Goal: Information Seeking & Learning: Learn about a topic

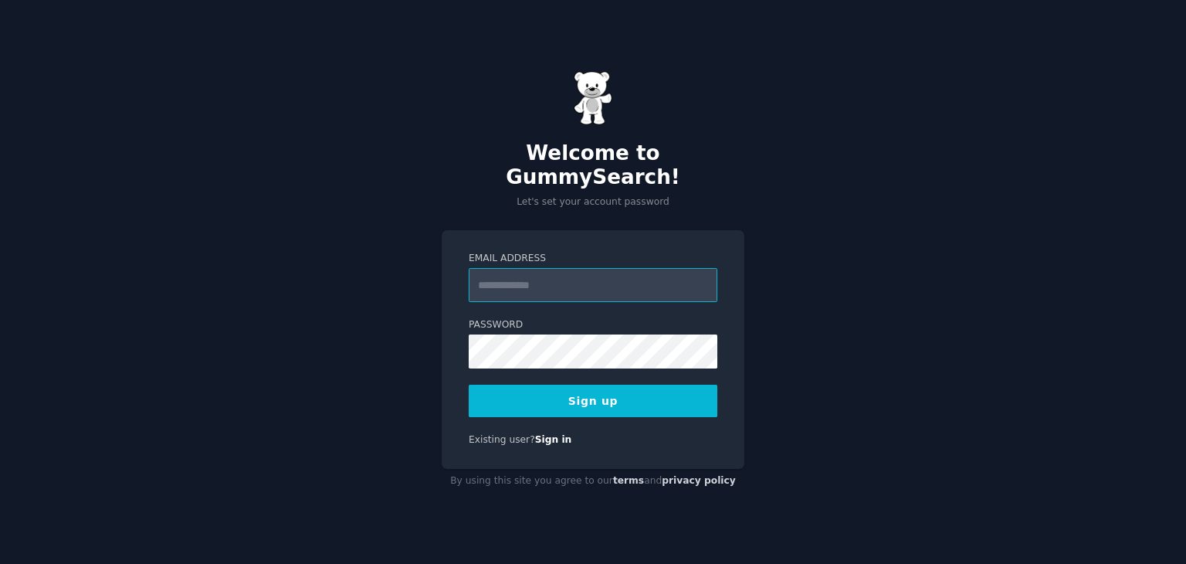
click at [531, 279] on input "Email Address" at bounding box center [593, 285] width 249 height 34
type input "**********"
click at [602, 384] on button "Sign up" at bounding box center [593, 400] width 249 height 32
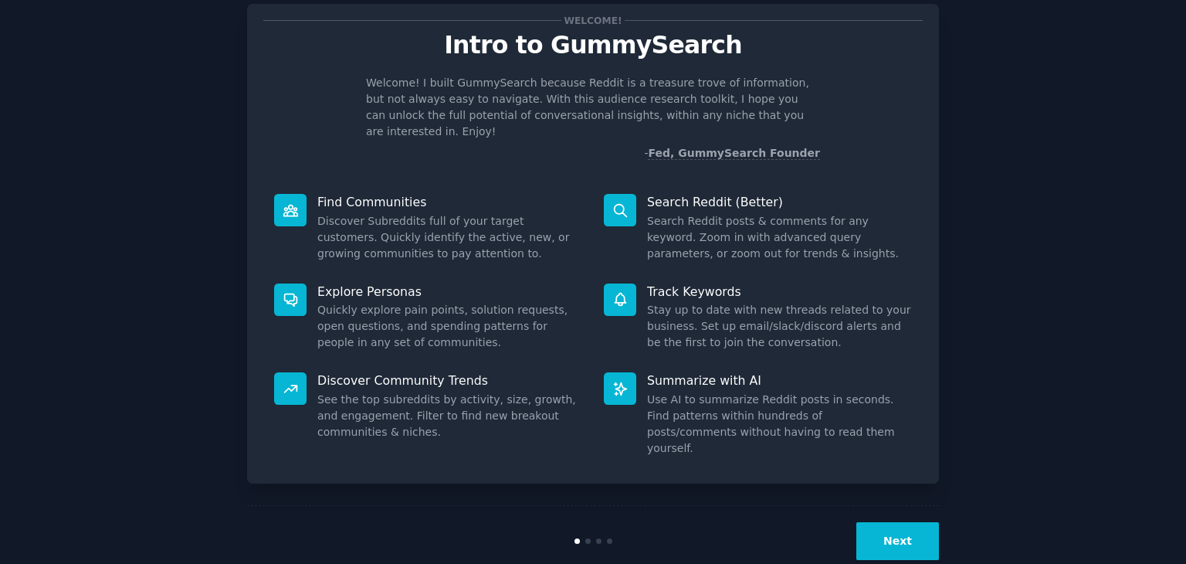
scroll to position [40, 0]
click at [896, 521] on button "Next" at bounding box center [897, 540] width 83 height 38
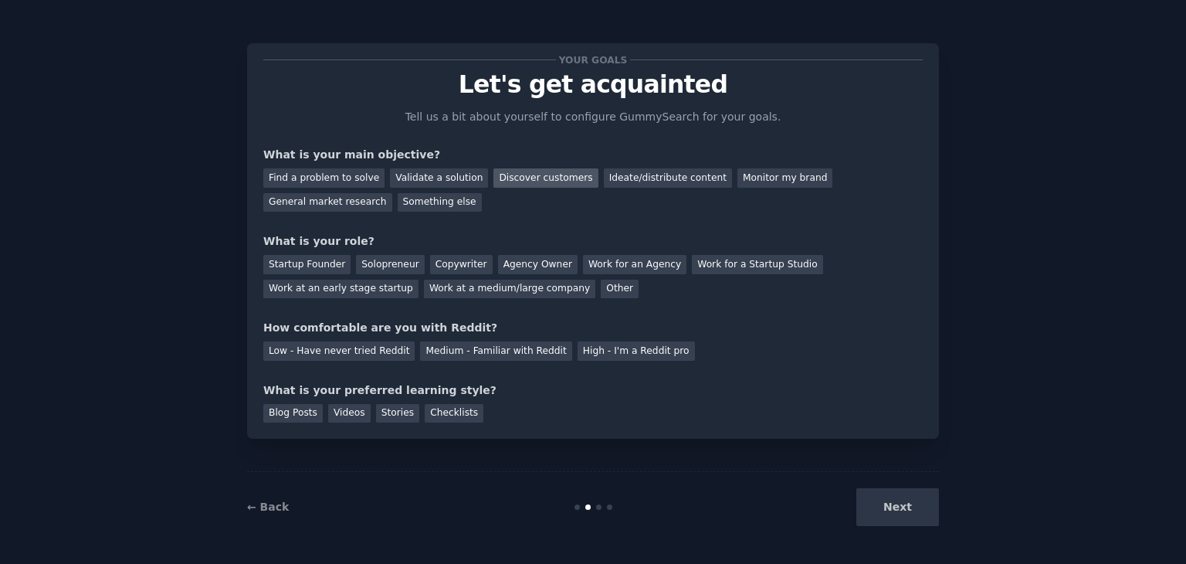
click at [501, 177] on div "Discover customers" at bounding box center [545, 177] width 104 height 19
click at [392, 193] on div "General market research" at bounding box center [327, 202] width 129 height 19
click at [534, 178] on div "Discover customers" at bounding box center [545, 177] width 104 height 19
click at [310, 266] on div "Startup Founder" at bounding box center [306, 264] width 87 height 19
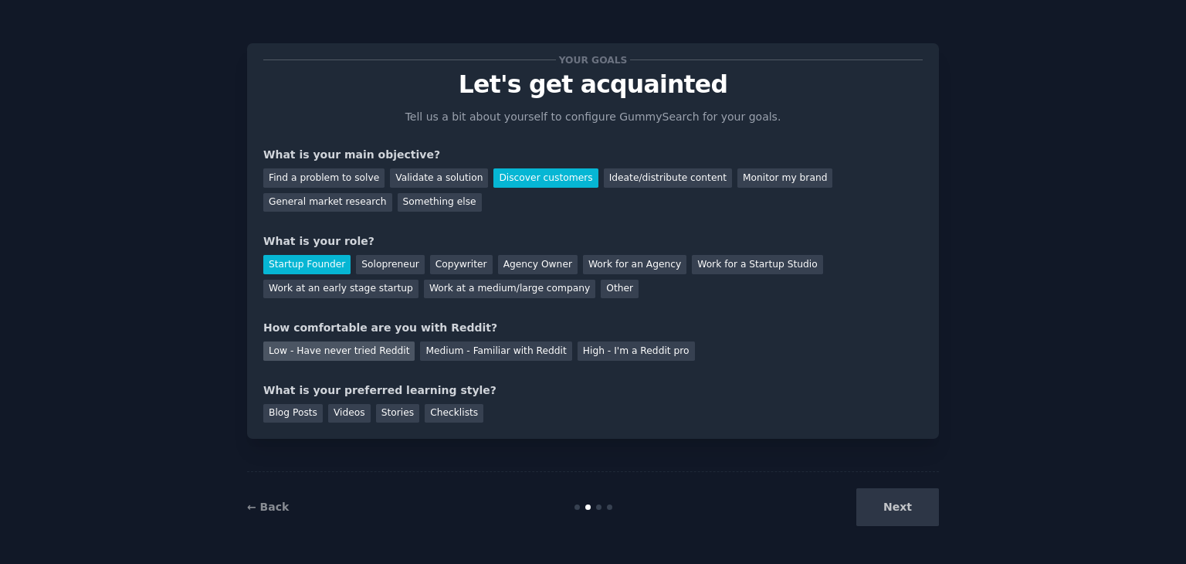
click at [361, 355] on div "Low - Have never tried Reddit" at bounding box center [338, 350] width 151 height 19
click at [304, 411] on div "Blog Posts" at bounding box center [292, 413] width 59 height 19
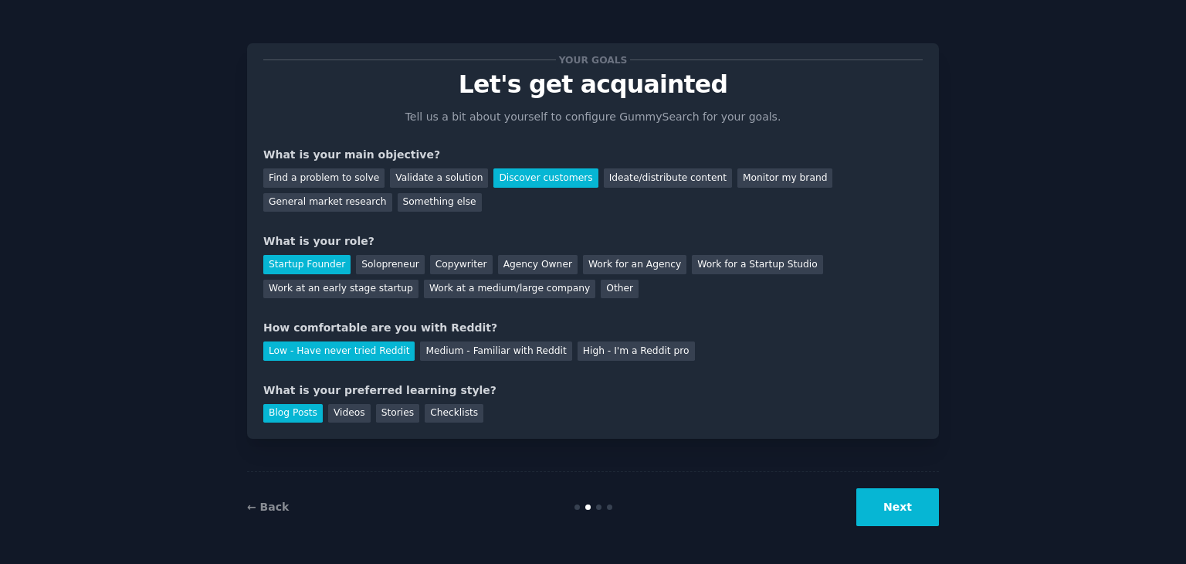
click at [912, 510] on button "Next" at bounding box center [897, 507] width 83 height 38
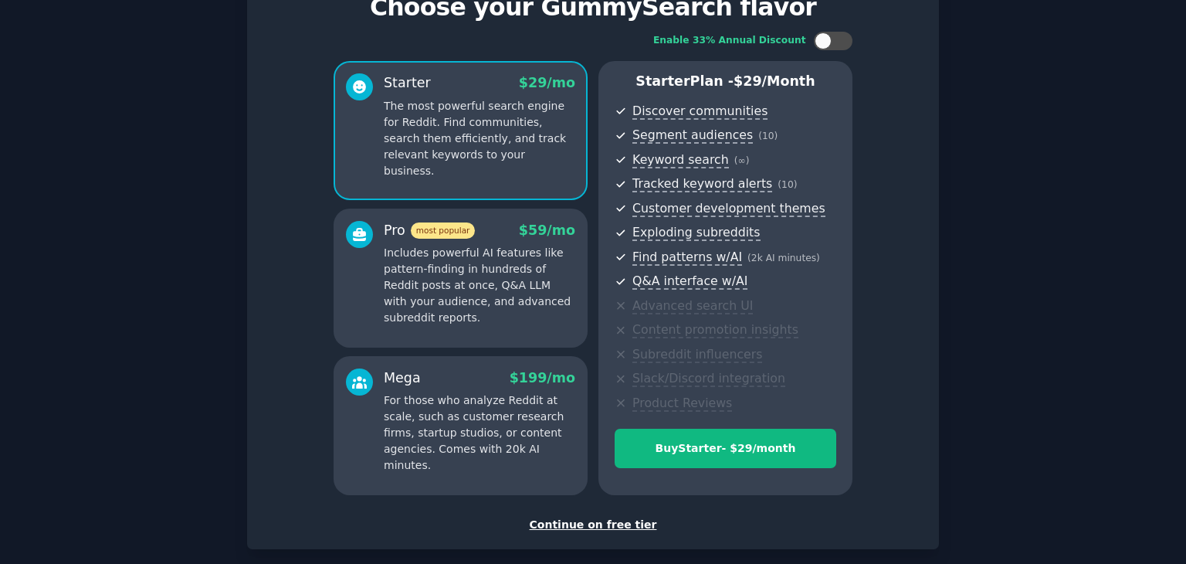
scroll to position [77, 0]
click at [587, 530] on div "Continue on free tier" at bounding box center [592, 524] width 659 height 16
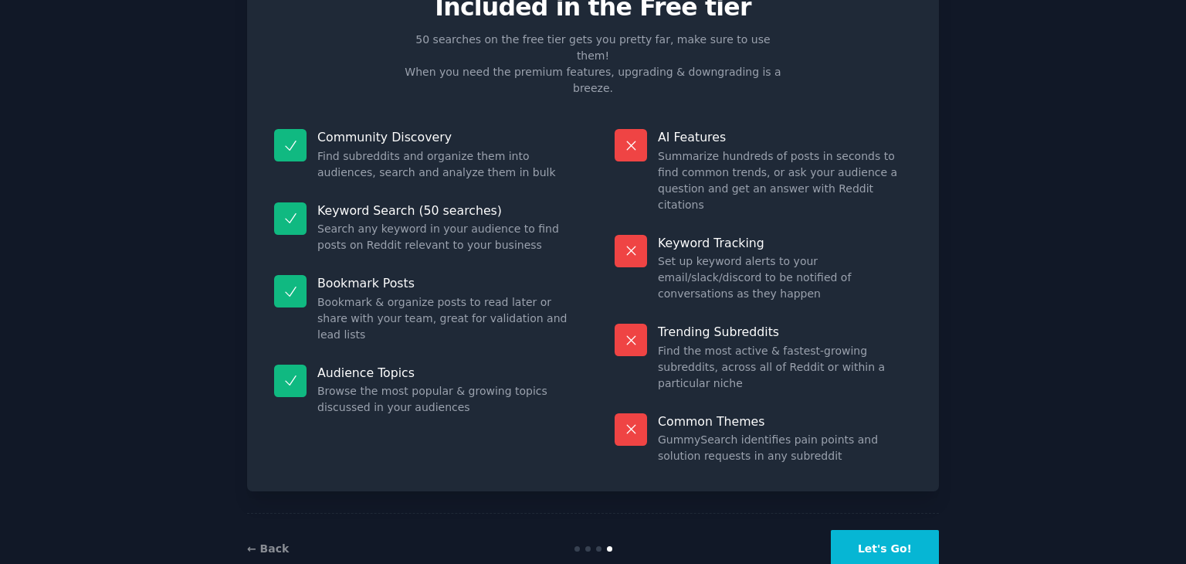
scroll to position [37, 0]
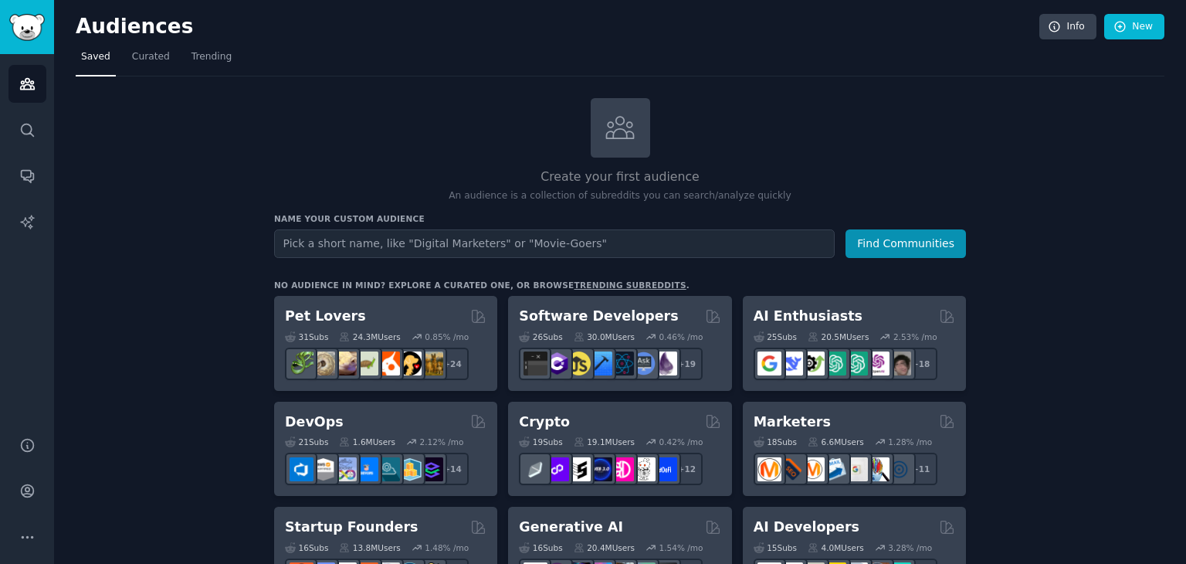
click at [429, 252] on input "text" at bounding box center [554, 243] width 560 height 29
type input "D"
type input "Snackers with [MEDICAL_DATA]"
click at [893, 247] on button "Find Communities" at bounding box center [905, 243] width 120 height 29
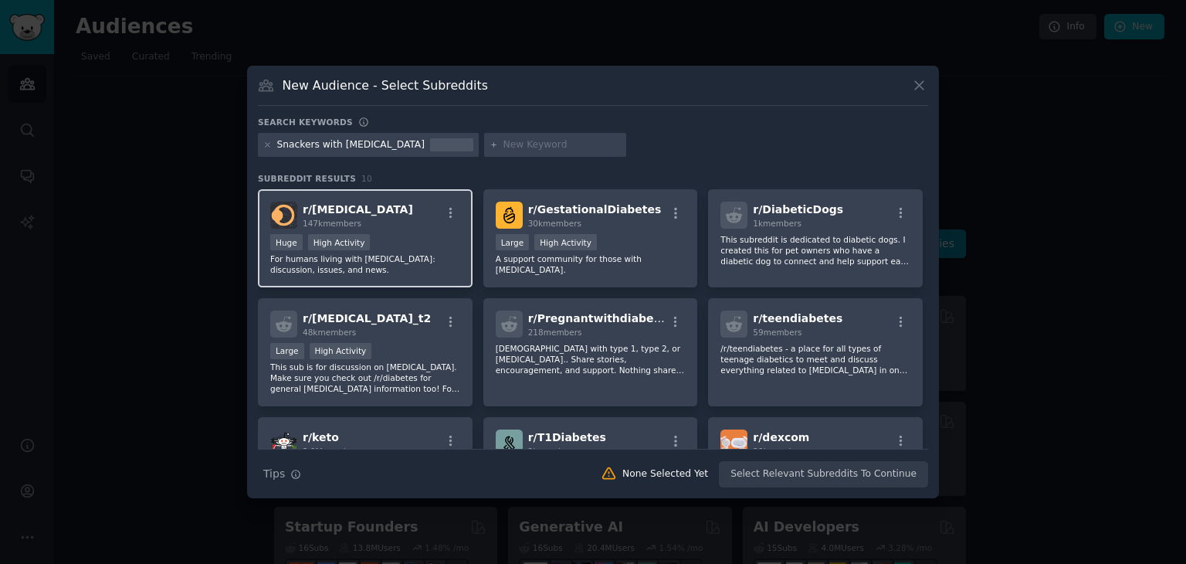
click at [337, 214] on span "r/ [MEDICAL_DATA]" at bounding box center [358, 209] width 110 height 12
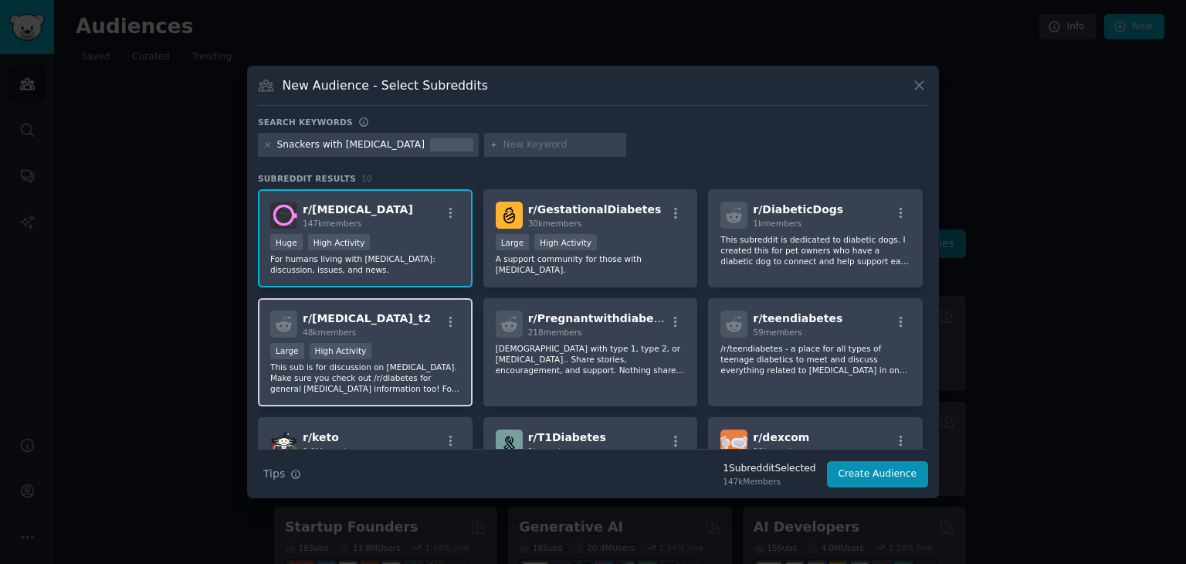
click at [411, 318] on div "r/ [MEDICAL_DATA]_t2 48k members" at bounding box center [365, 323] width 190 height 27
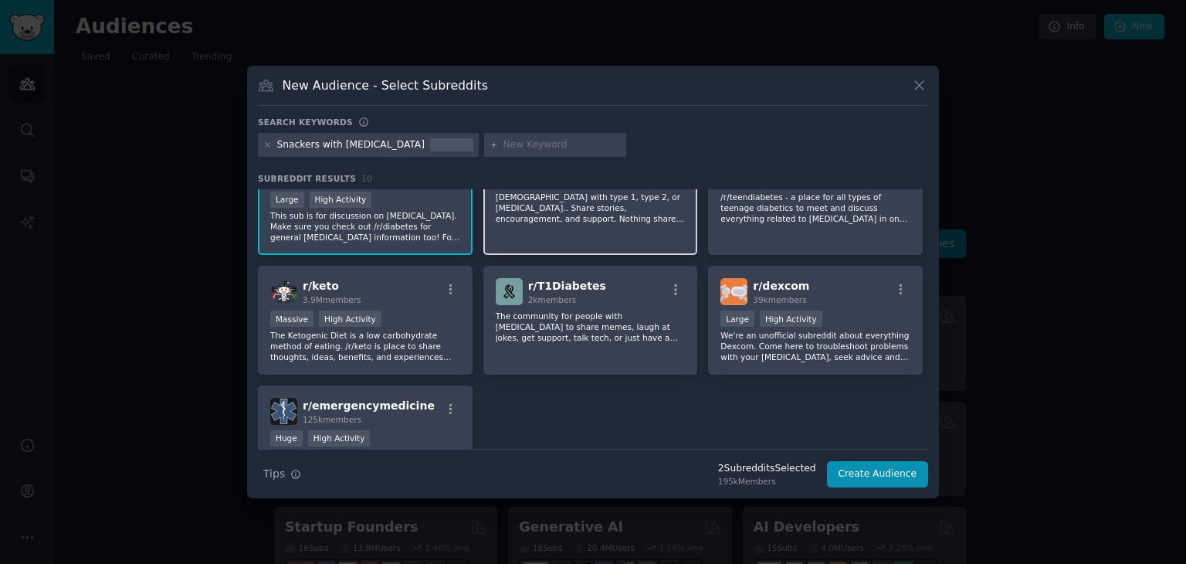
scroll to position [157, 0]
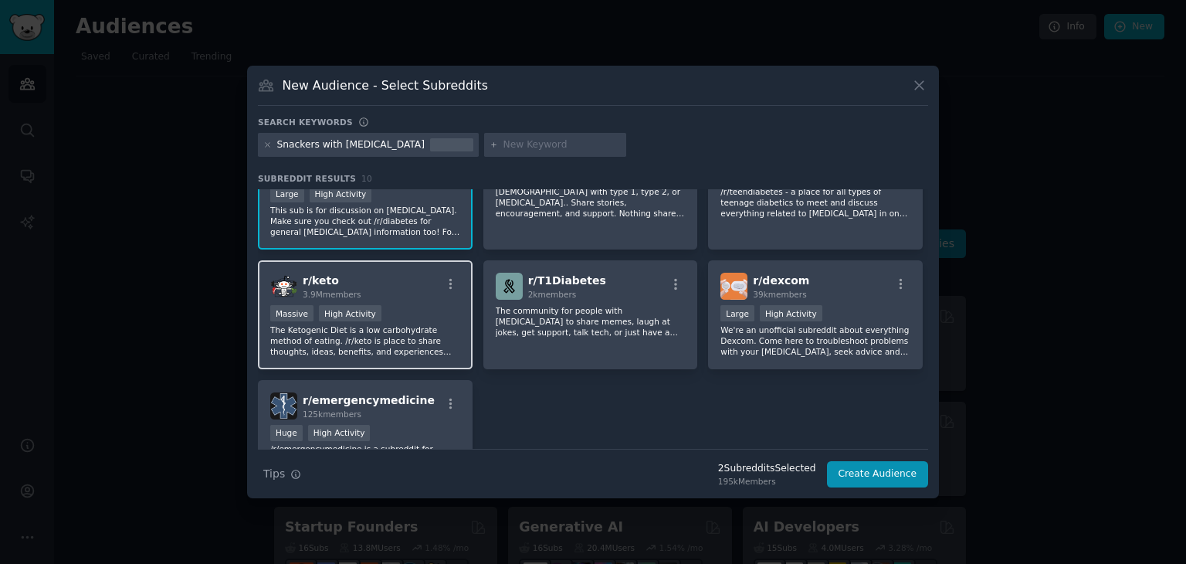
click at [435, 276] on div "r/ keto 3.9M members" at bounding box center [365, 286] width 190 height 27
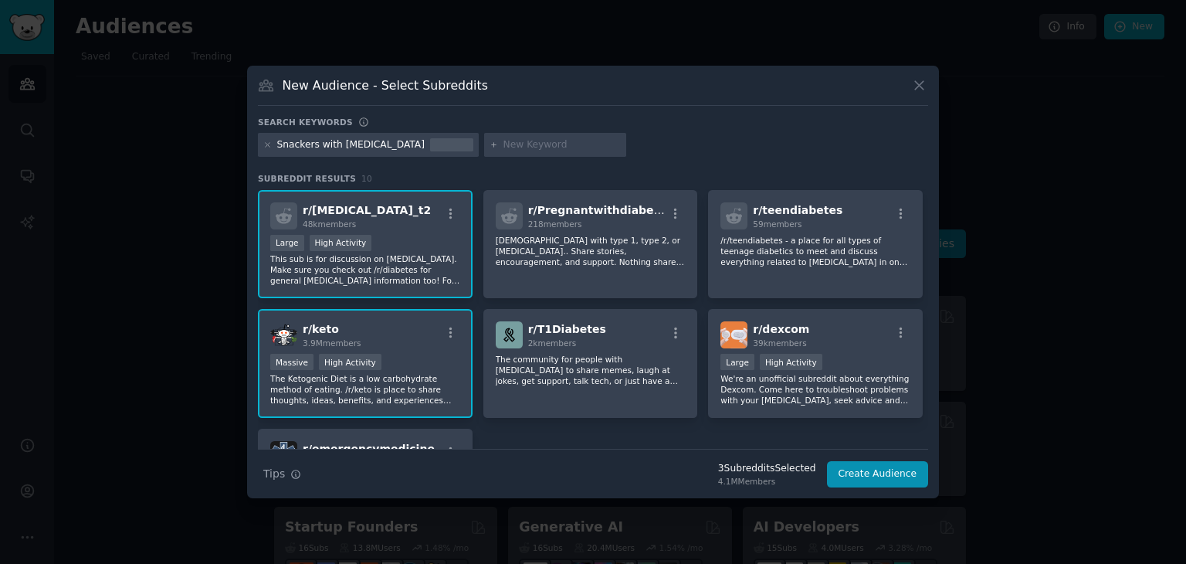
scroll to position [0, 0]
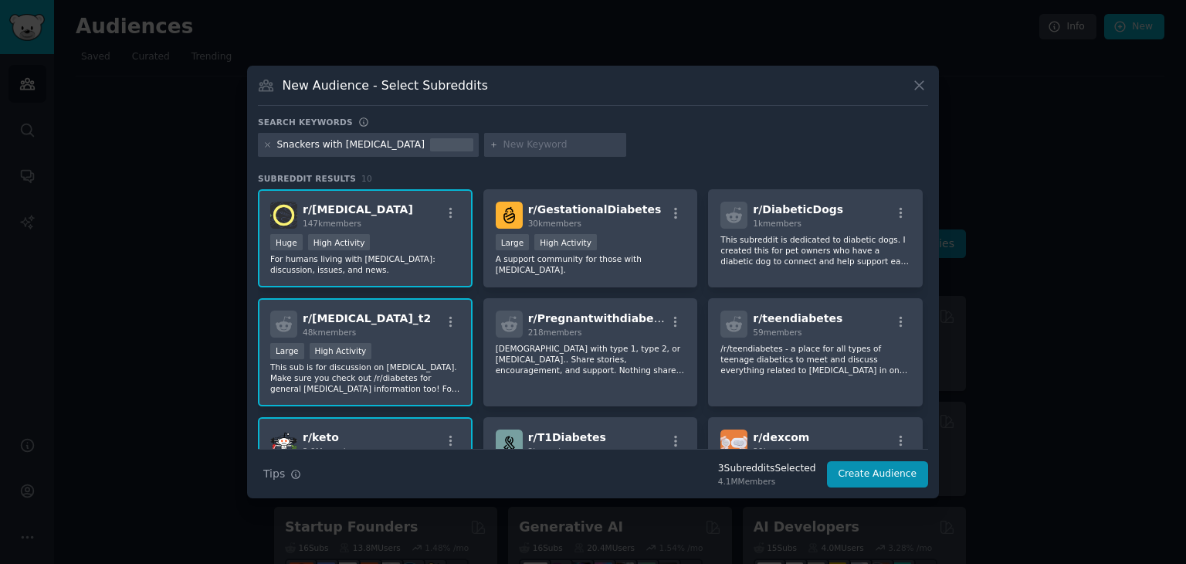
click at [503, 151] on input "text" at bounding box center [561, 145] width 117 height 14
type input "[MEDICAL_DATA]"
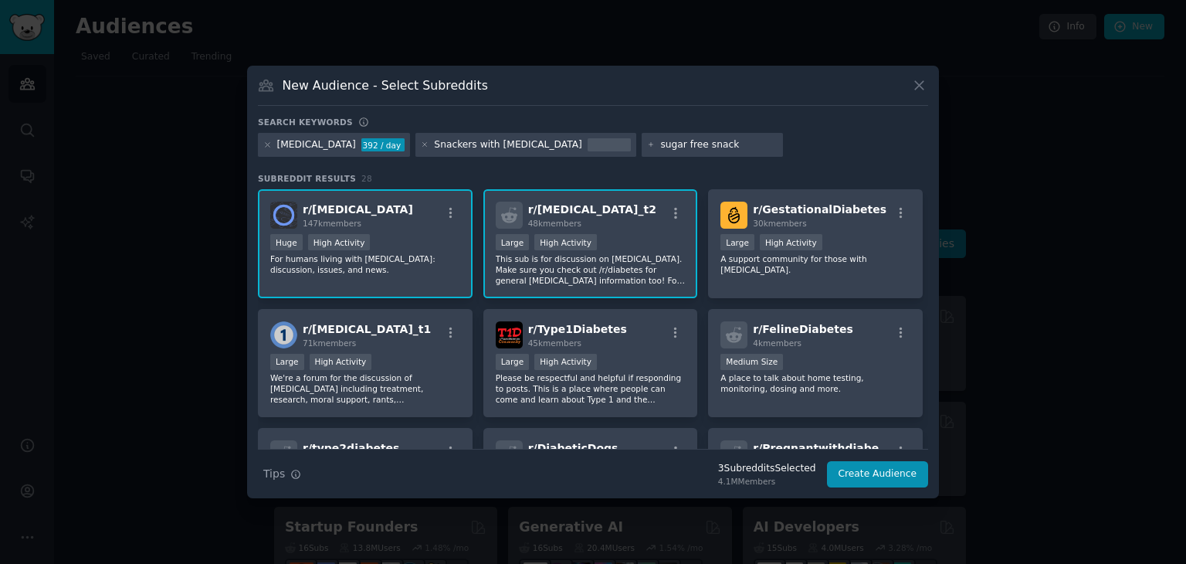
type input "sugar free snacks"
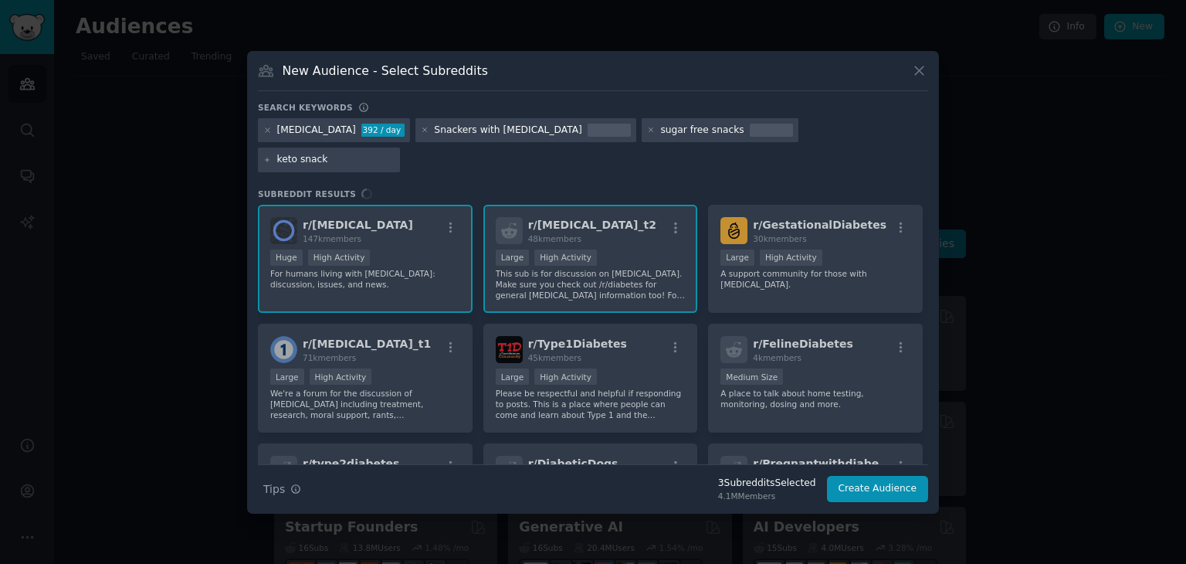
type input "keto snacks"
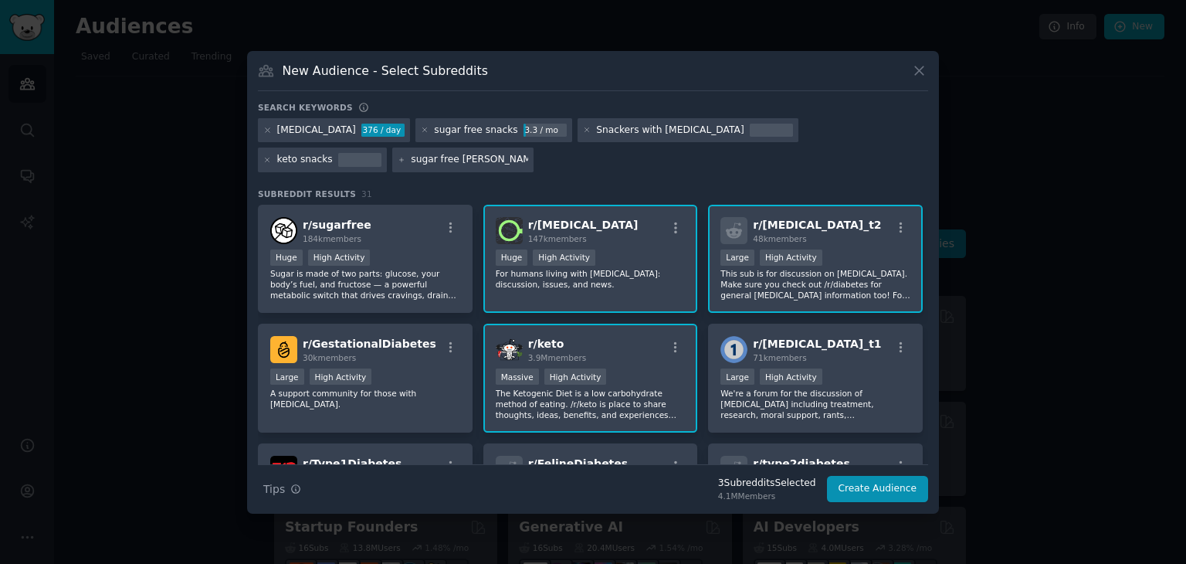
type input "sugar free dessert"
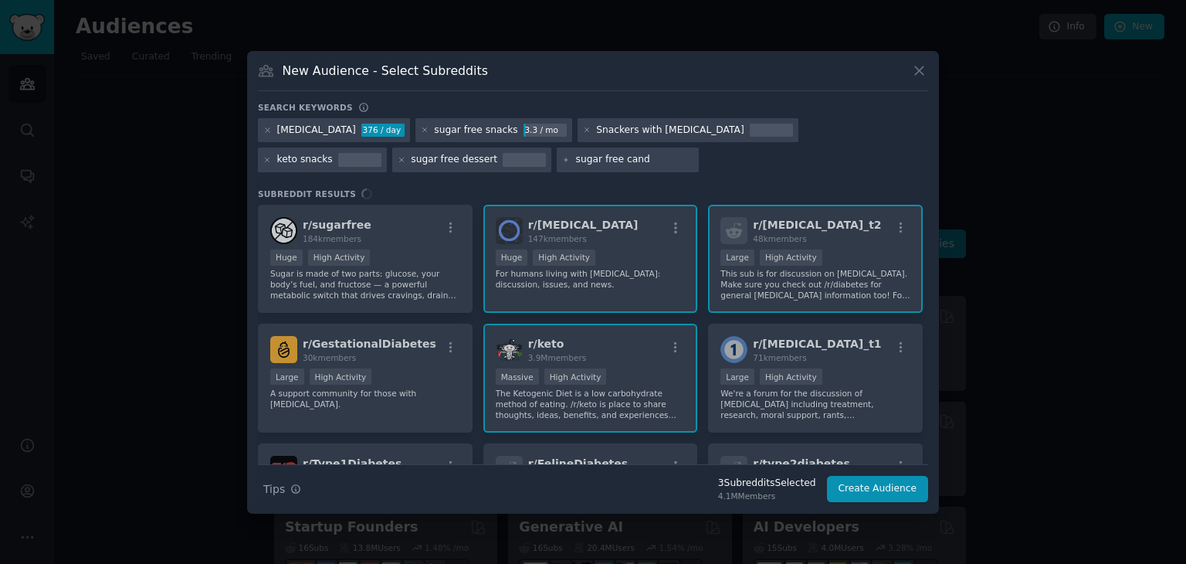
type input "sugar free candy"
type input "keto candy"
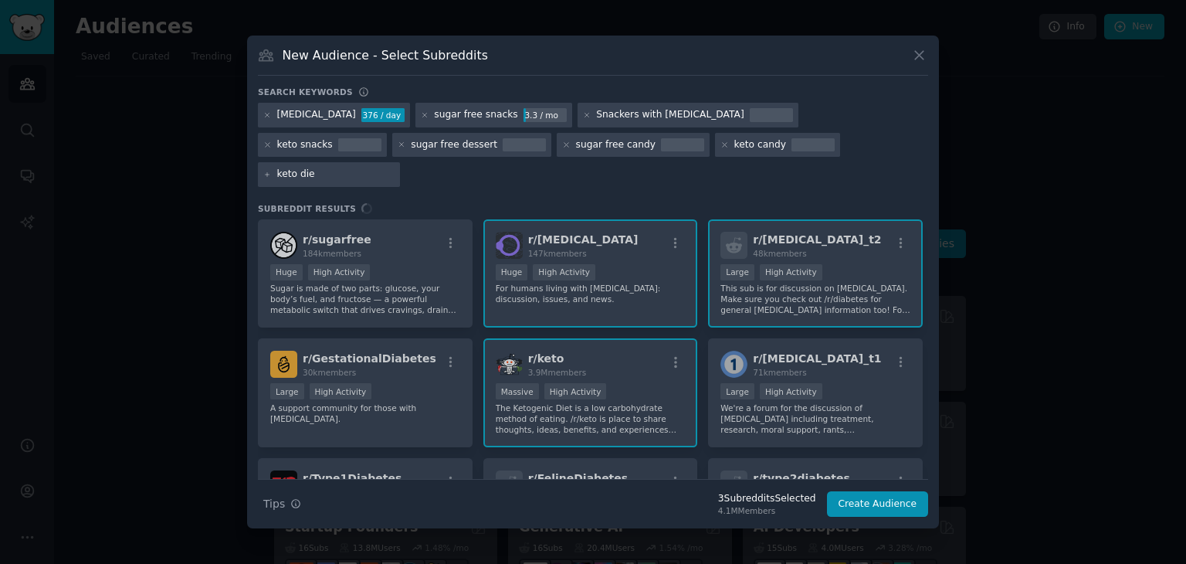
type input "keto diet"
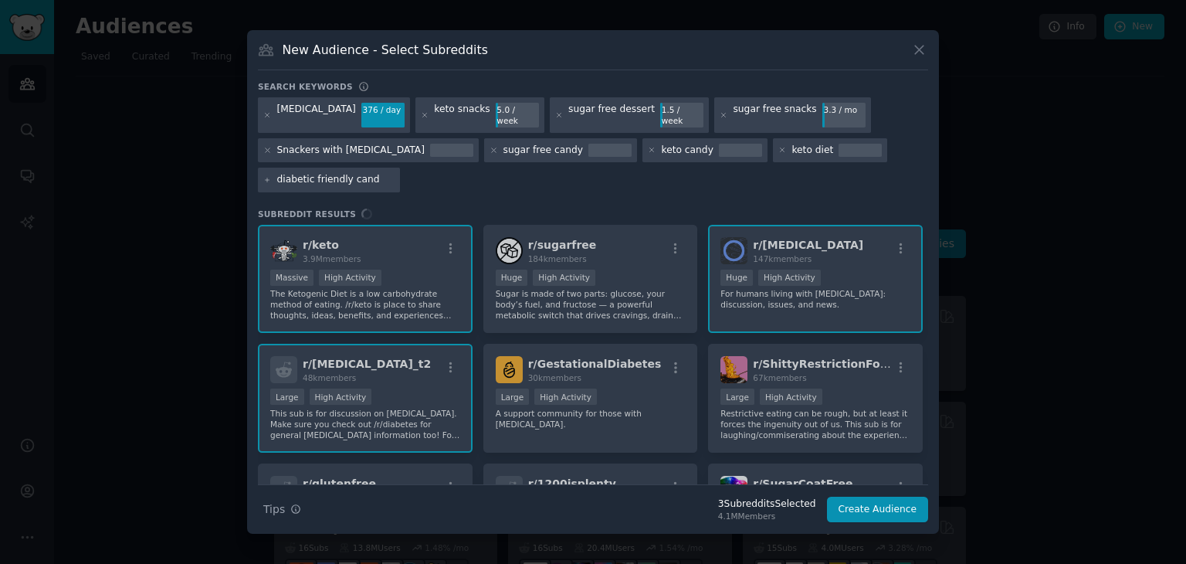
type input "diabetic friendly candy"
type input "diabetic friendly dessert"
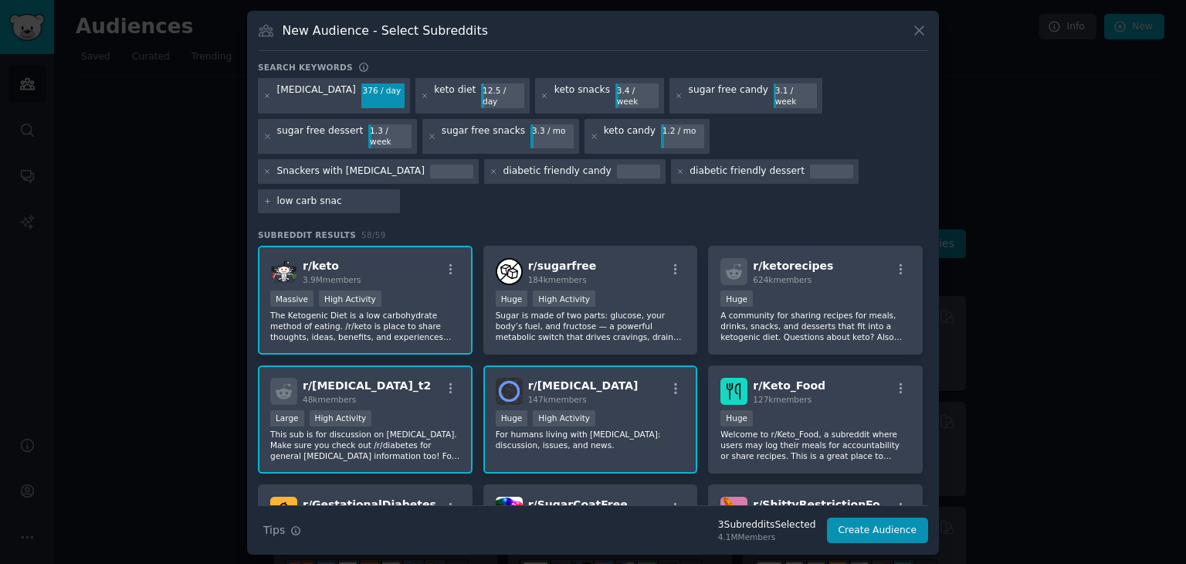
type input "low carb snack"
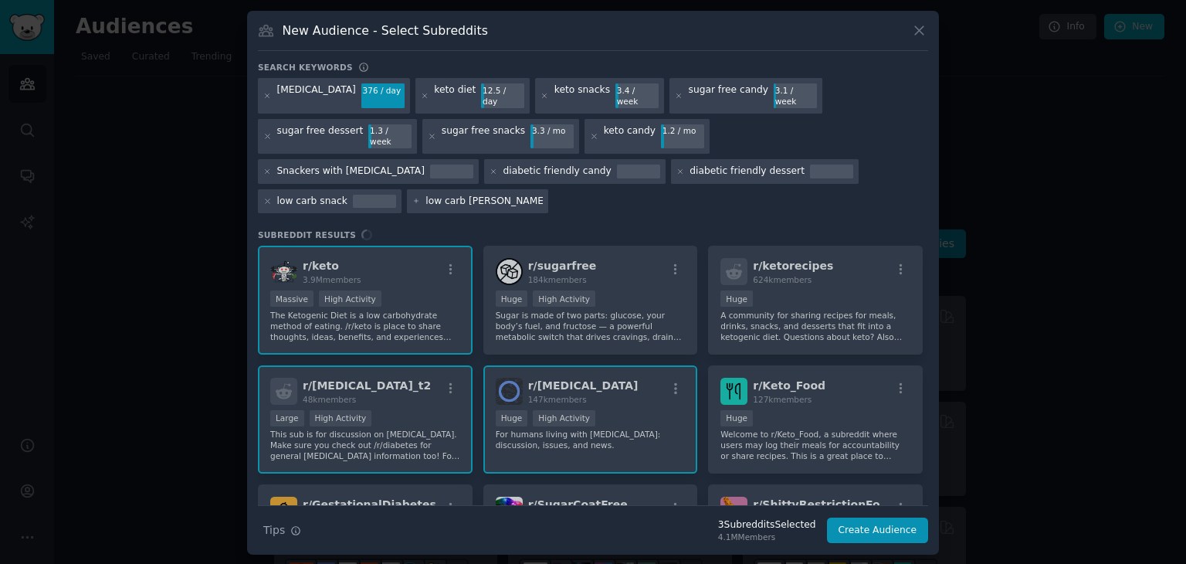
type input "low carb dessert"
click at [439, 281] on div "r/ keto 3.9M members Massive High Activity The Ketogenic Diet is a low carbohyd…" at bounding box center [593, 374] width 670 height 259
click at [618, 294] on div "r/ keto 3.9M members Massive High Activity The Ketogenic Diet is a low carbohyd…" at bounding box center [593, 374] width 670 height 259
click at [636, 266] on div "r/ keto 3.9M members Massive High Activity The Ketogenic Diet is a low carbohyd…" at bounding box center [593, 374] width 670 height 259
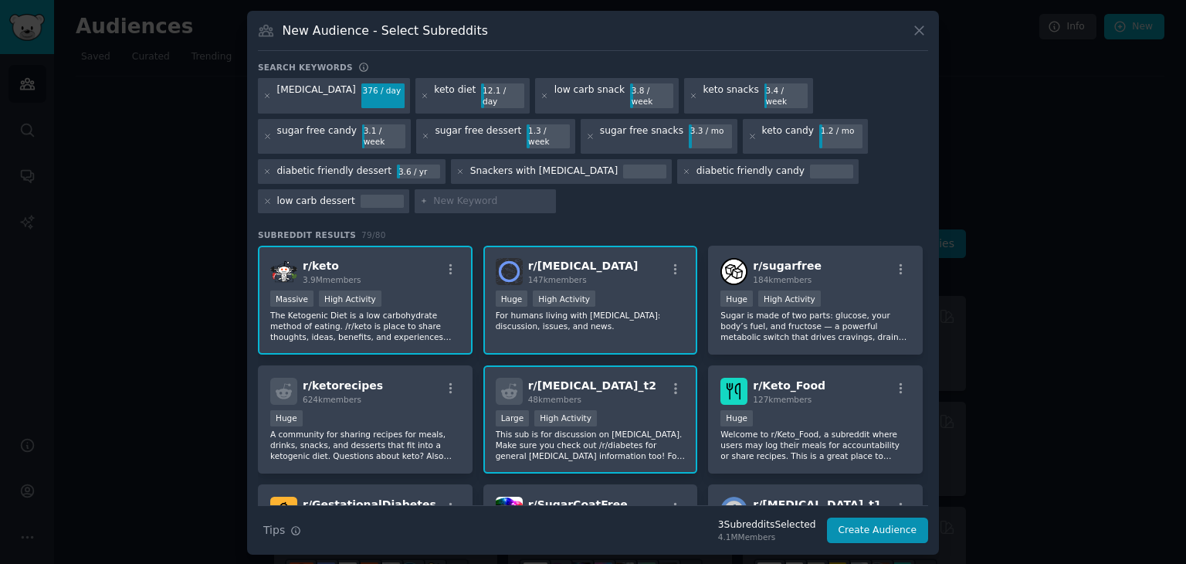
click at [618, 310] on p "For humans living with [MEDICAL_DATA]: discussion, issues, and news." at bounding box center [591, 321] width 190 height 22
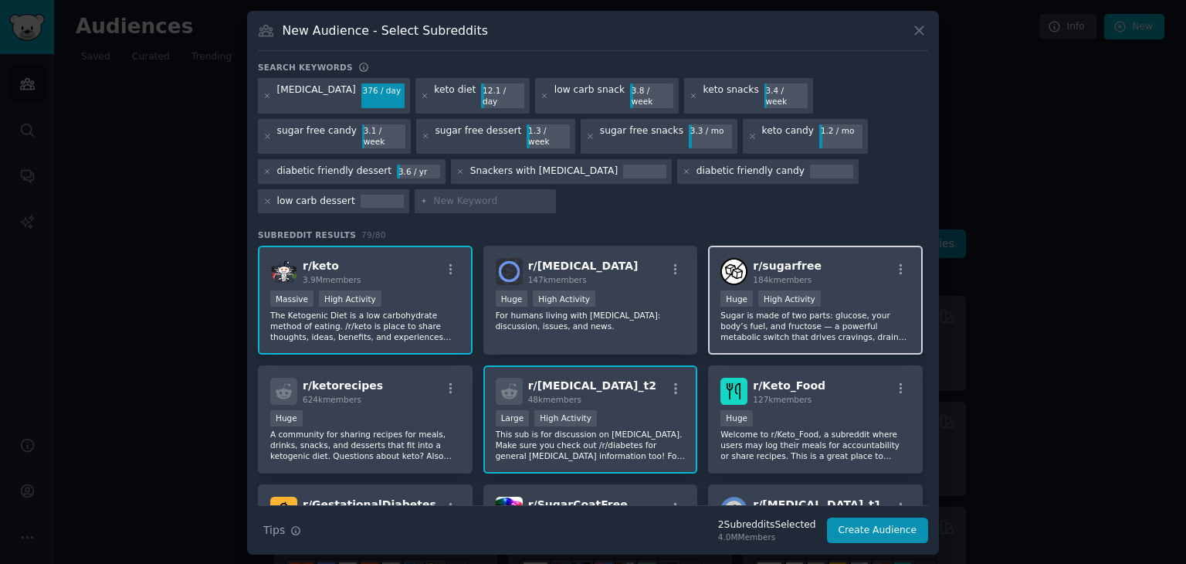
click at [827, 310] on p "Sugar is made of two parts: glucose, your body’s fuel, and fructose — a powerfu…" at bounding box center [815, 326] width 190 height 32
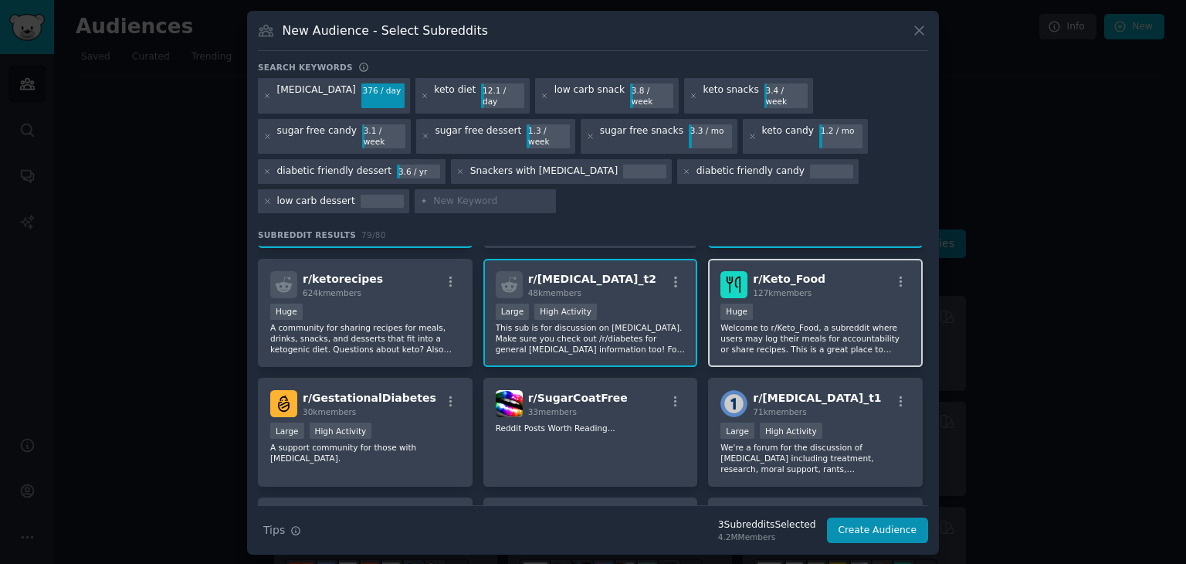
scroll to position [111, 0]
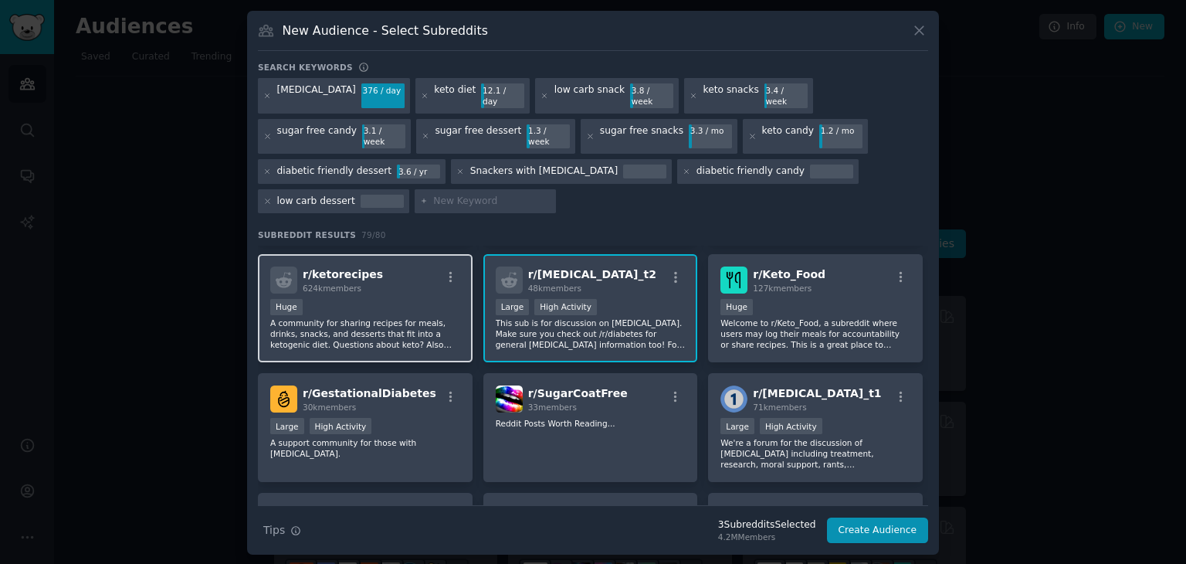
click at [414, 317] on p "A community for sharing recipes for meals, drinks, snacks, and desserts that fi…" at bounding box center [365, 333] width 190 height 32
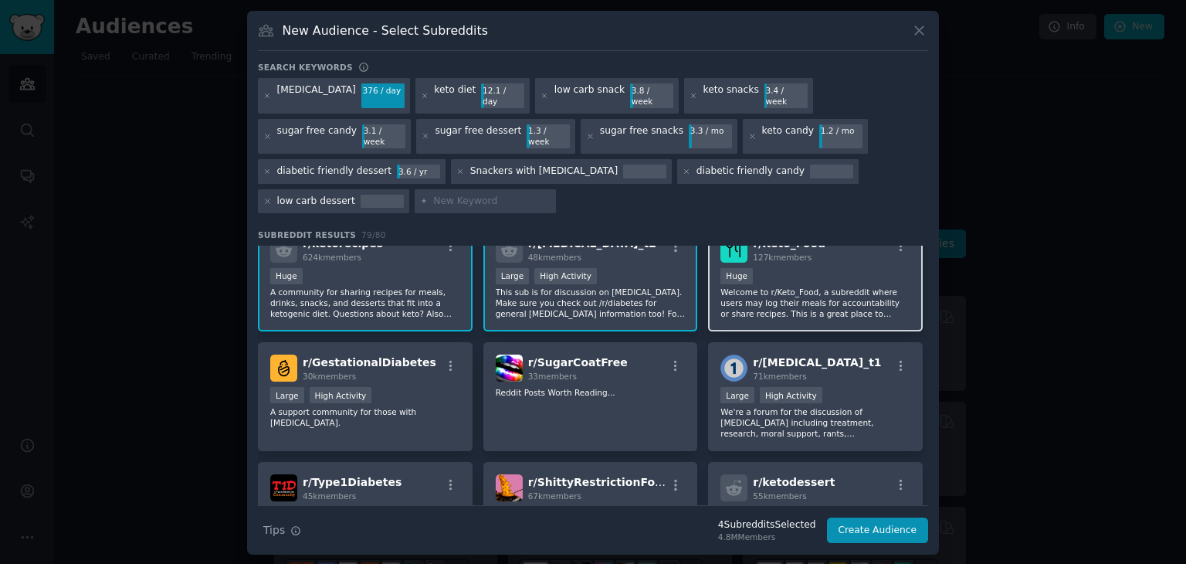
scroll to position [142, 0]
click at [842, 286] on p "Welcome to r/Keto_Food, a subreddit where users may log their meals for account…" at bounding box center [815, 302] width 190 height 32
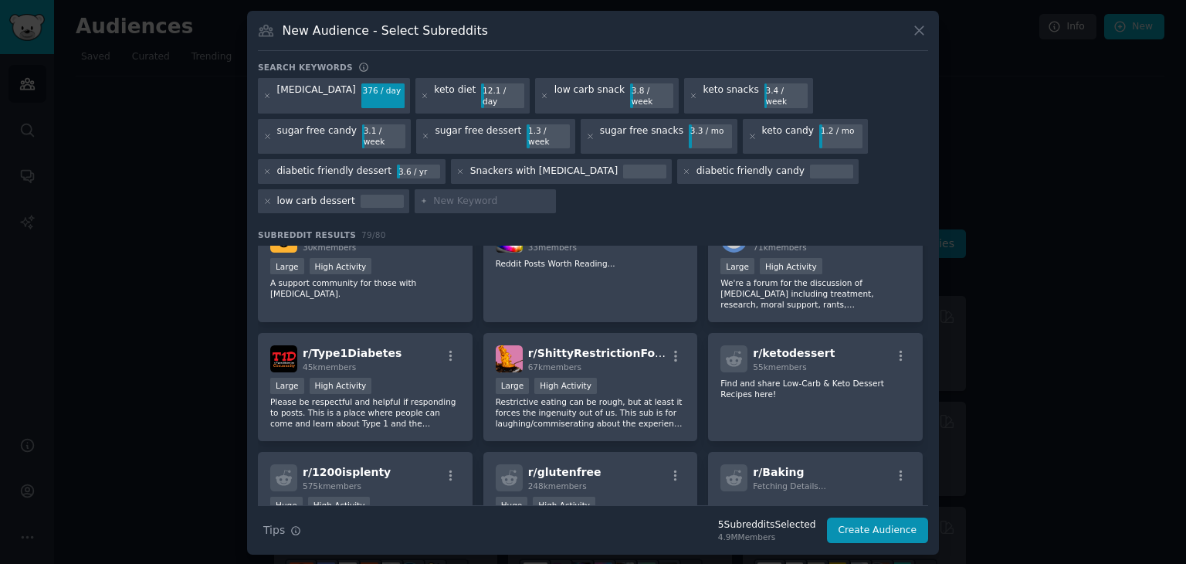
scroll to position [275, 0]
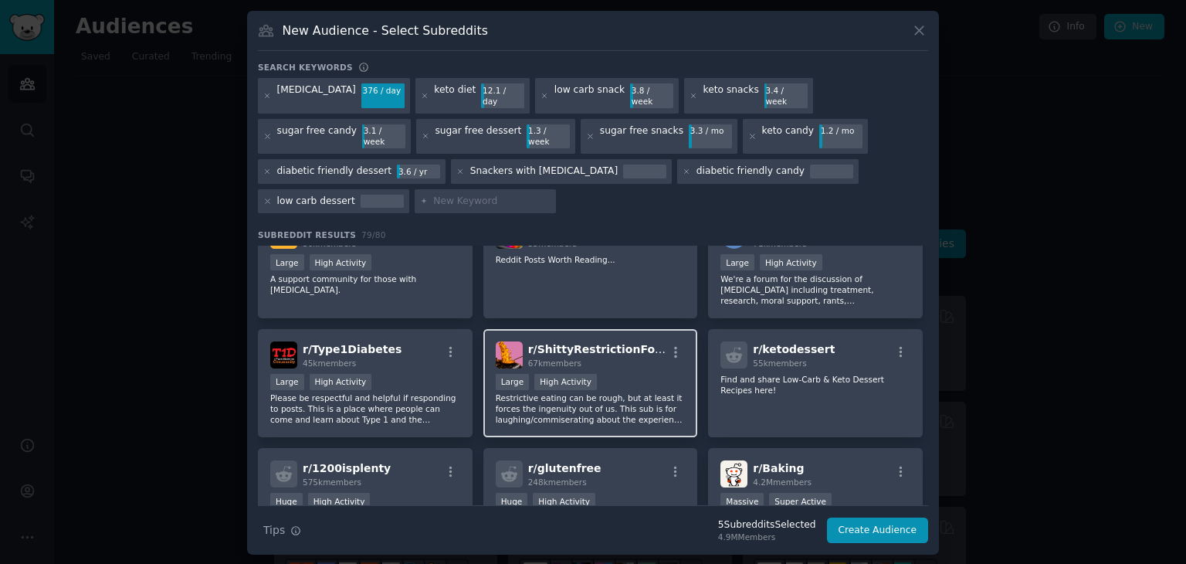
click at [637, 392] on p "Restrictive eating can be rough, but at least it forces the ingenuity out of us…" at bounding box center [591, 408] width 190 height 32
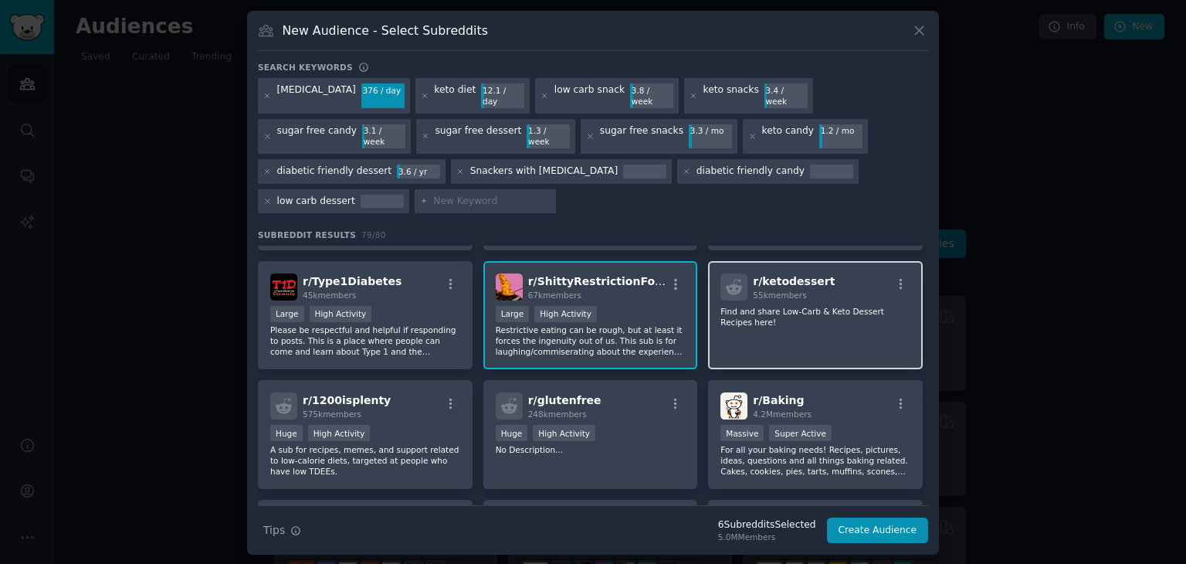
scroll to position [346, 0]
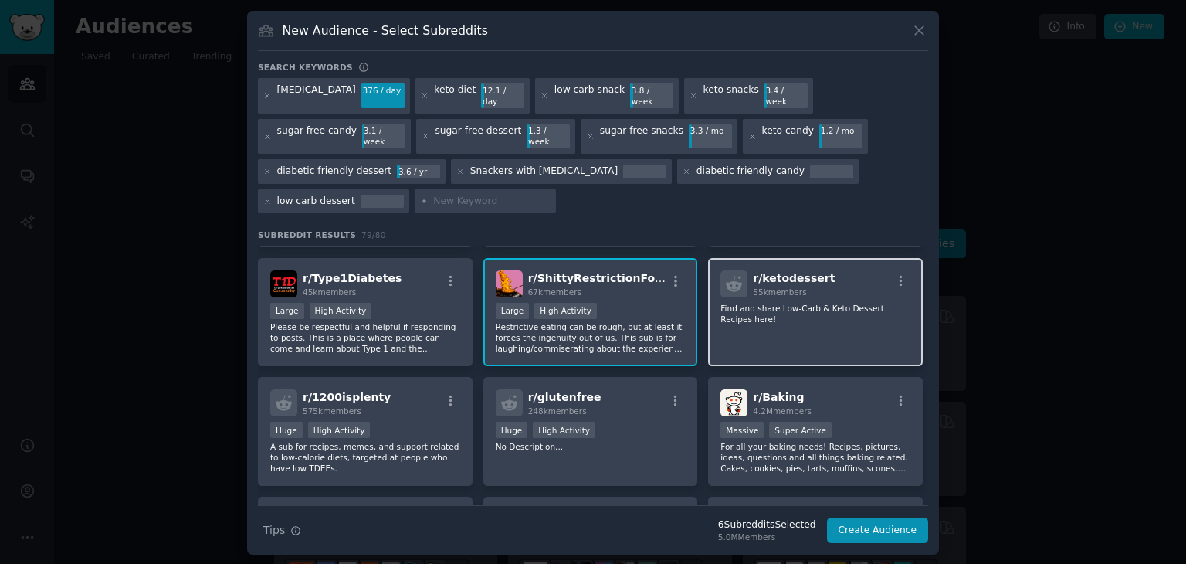
click at [826, 303] on div "r/ ketodessert 55k members Find and share Low-Carb & Keto Dessert Recipes here!" at bounding box center [815, 312] width 215 height 109
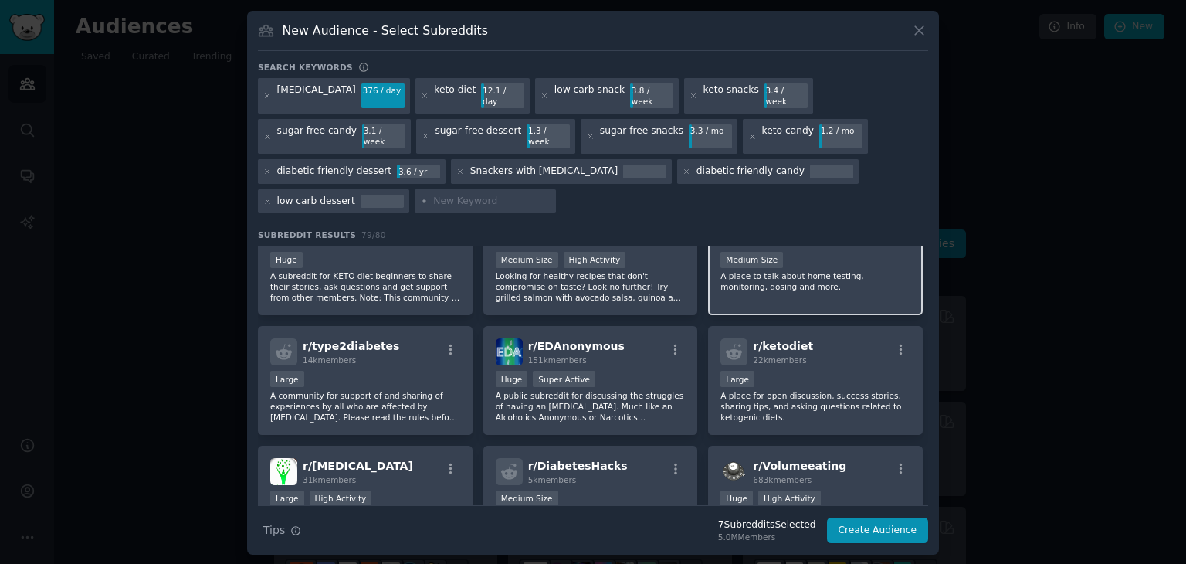
scroll to position [907, 0]
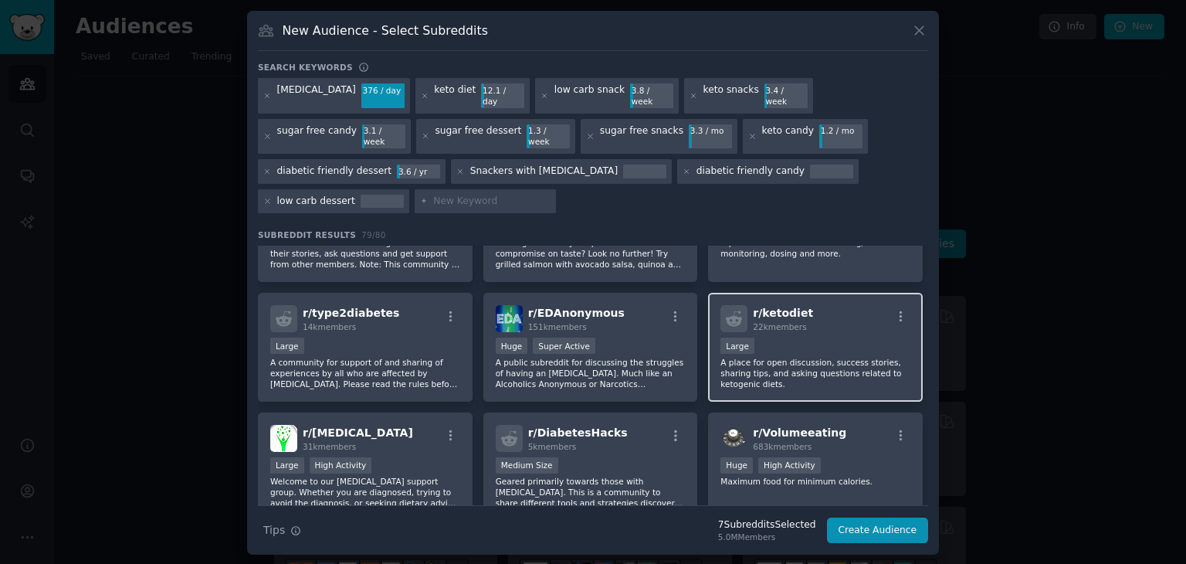
click at [818, 337] on div "Large" at bounding box center [815, 346] width 190 height 19
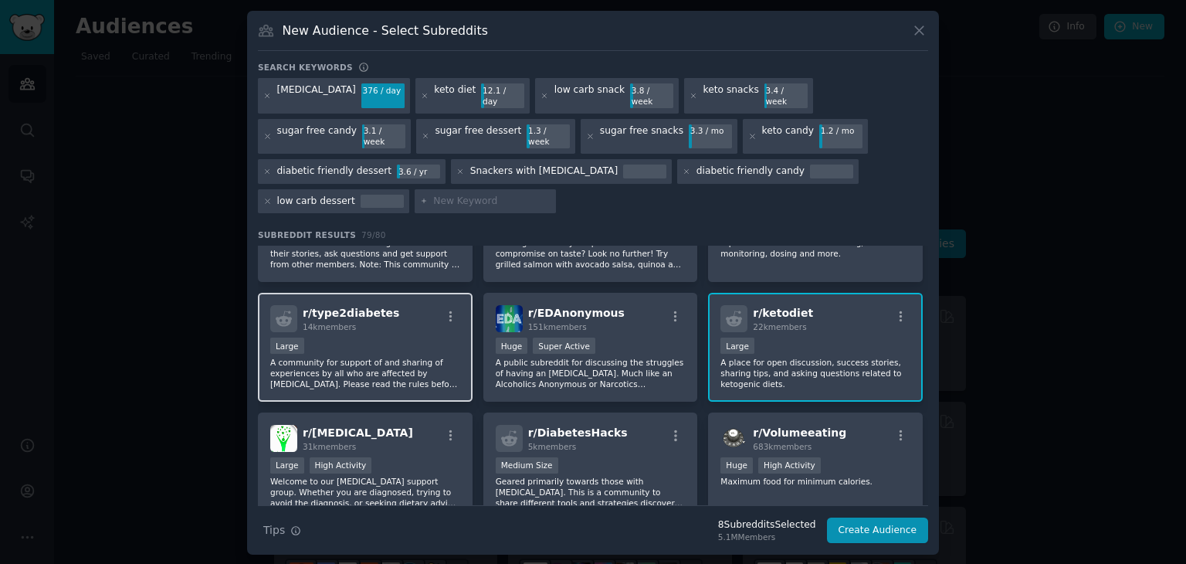
click at [419, 337] on div "Large" at bounding box center [365, 346] width 190 height 19
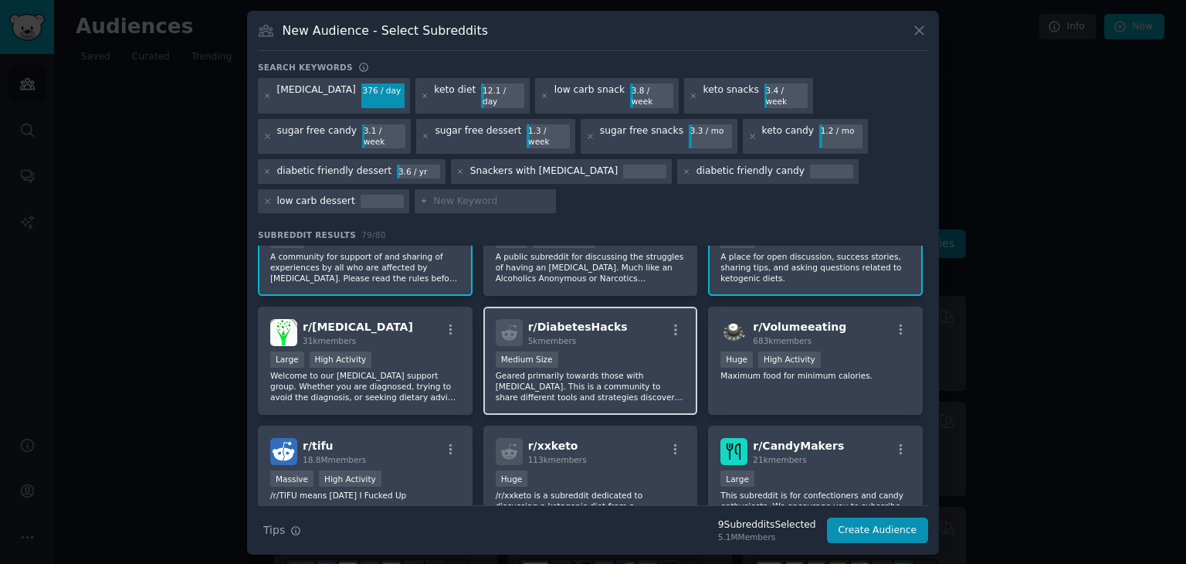
scroll to position [1014, 0]
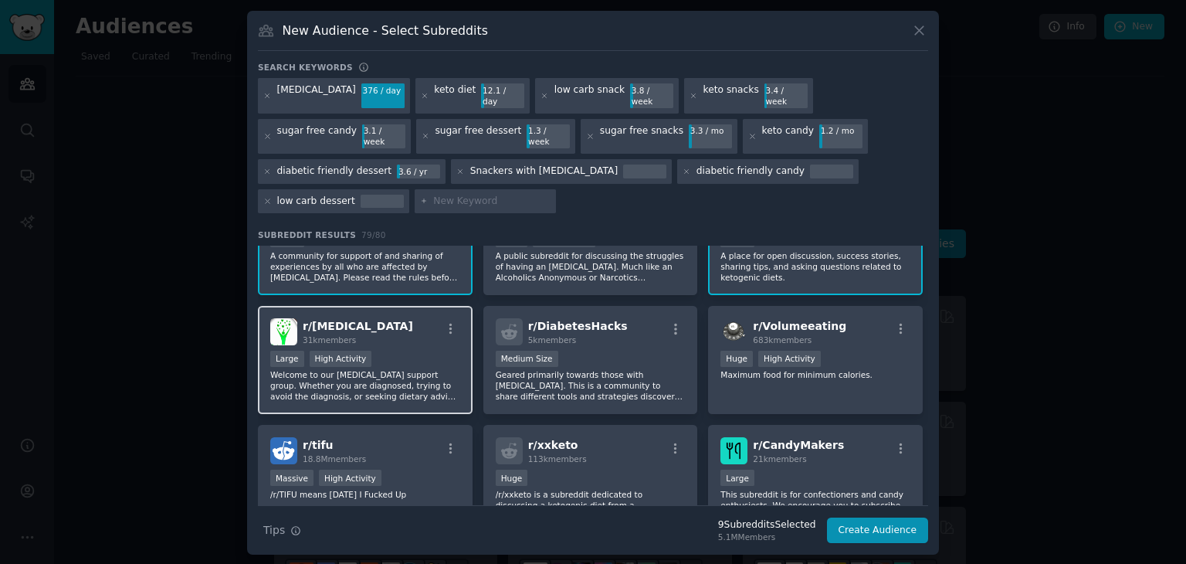
click at [414, 369] on p "Welcome to our [MEDICAL_DATA] support group. Whether you are diagnosed, trying …" at bounding box center [365, 385] width 190 height 32
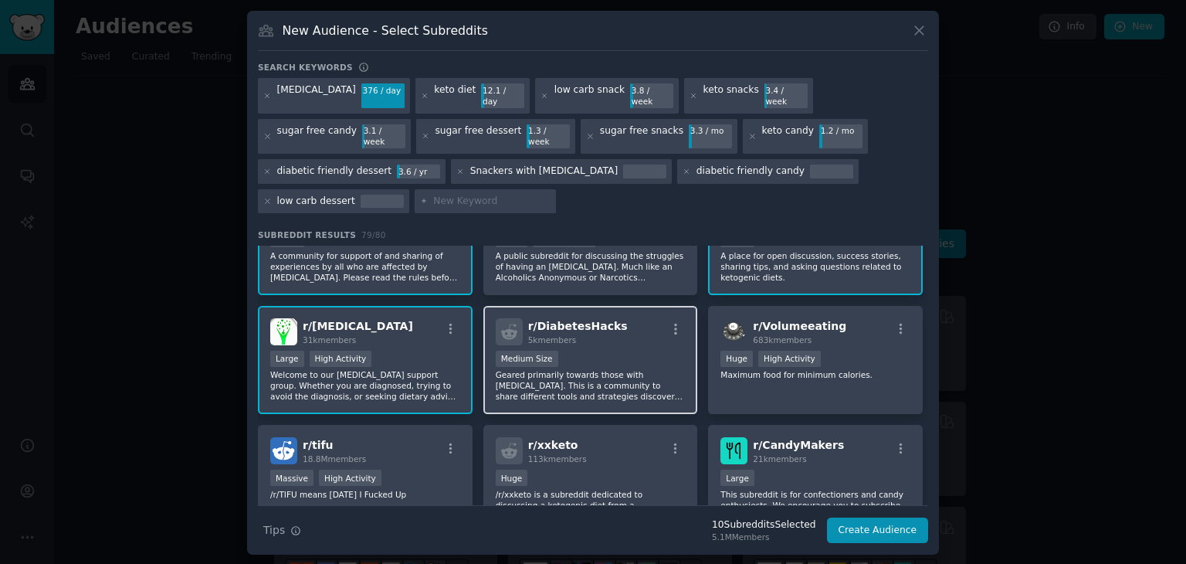
click at [608, 369] on p "Geared primarily towards those with [MEDICAL_DATA]. This is a community to shar…" at bounding box center [591, 385] width 190 height 32
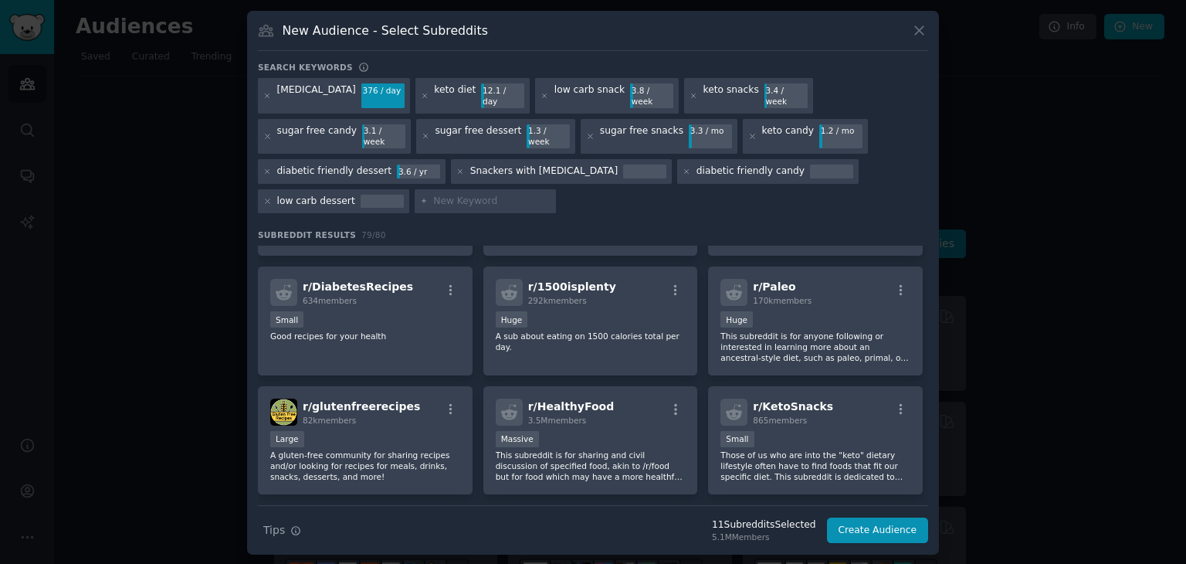
scroll to position [1727, 0]
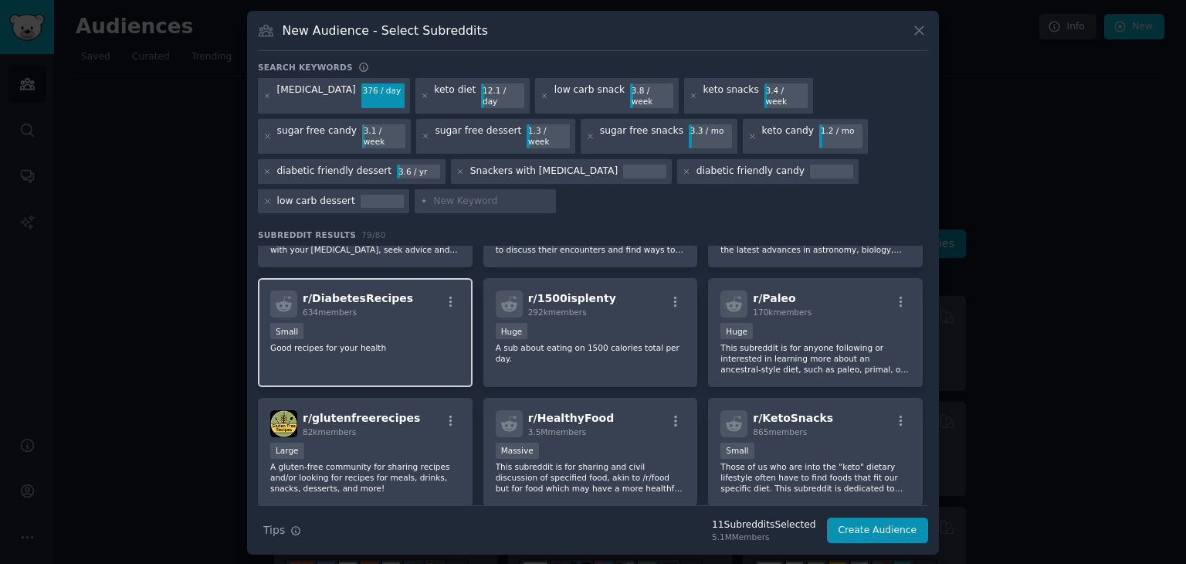
click at [402, 342] on p "Good recipes for your health" at bounding box center [365, 347] width 190 height 11
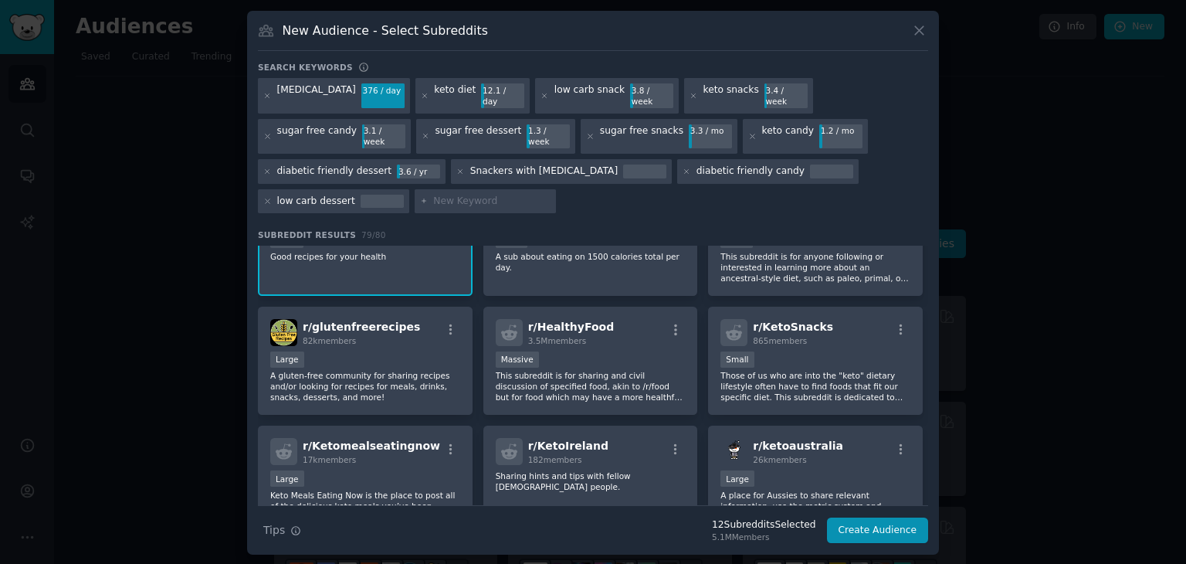
scroll to position [1821, 0]
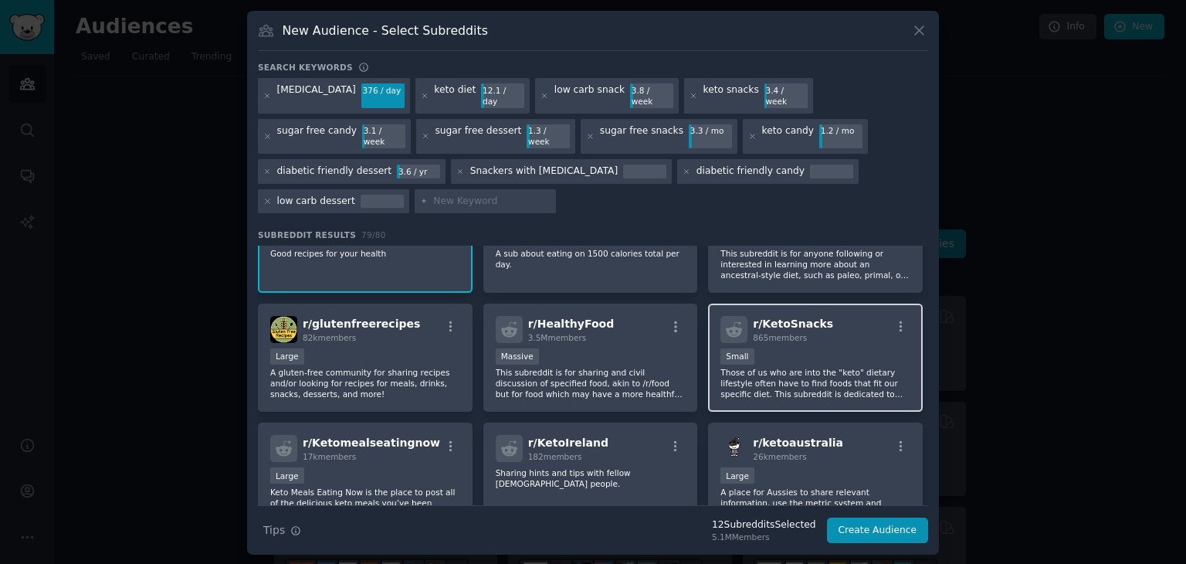
click at [833, 367] on p "Those of us who are into the "keto" dietary lifestyle often have to find foods …" at bounding box center [815, 383] width 190 height 32
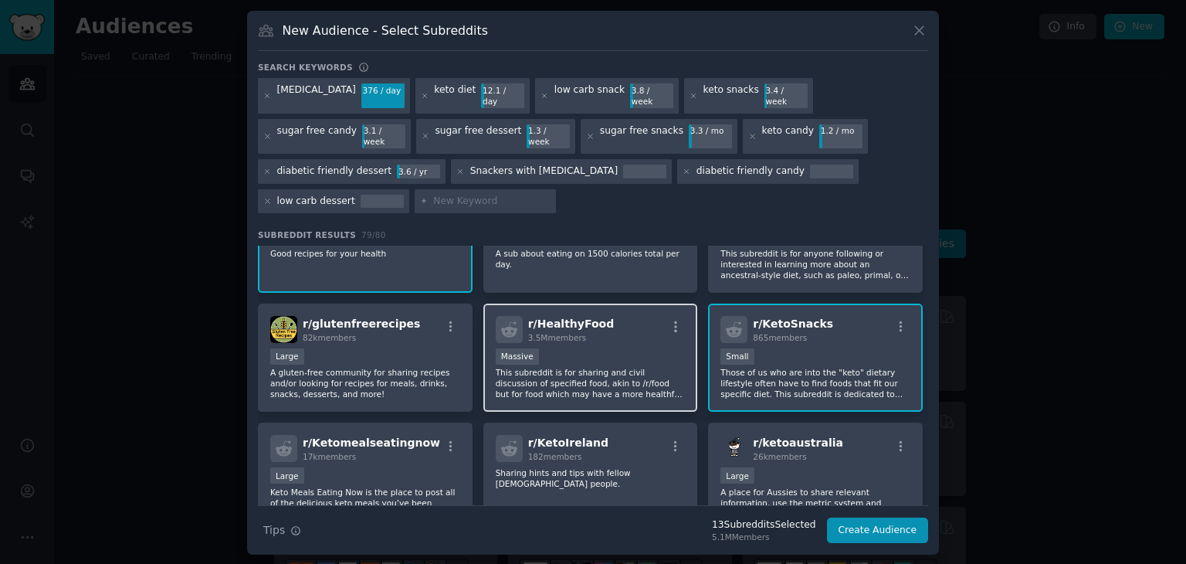
click at [621, 367] on p "This subreddit is for sharing and civil discussion of specified food, akin to /…" at bounding box center [591, 383] width 190 height 32
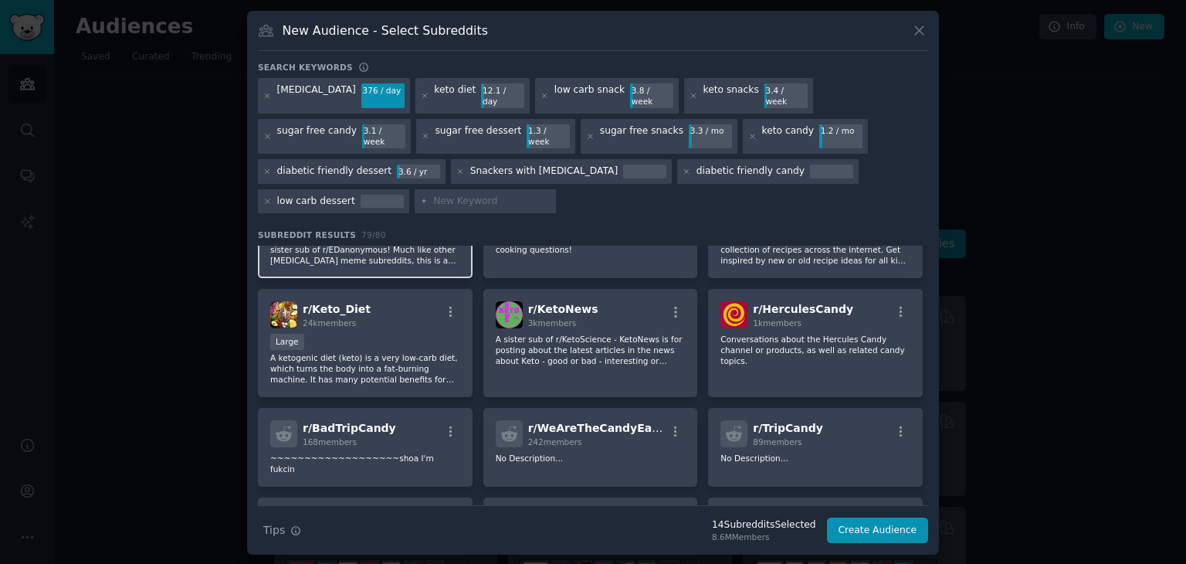
scroll to position [2313, 0]
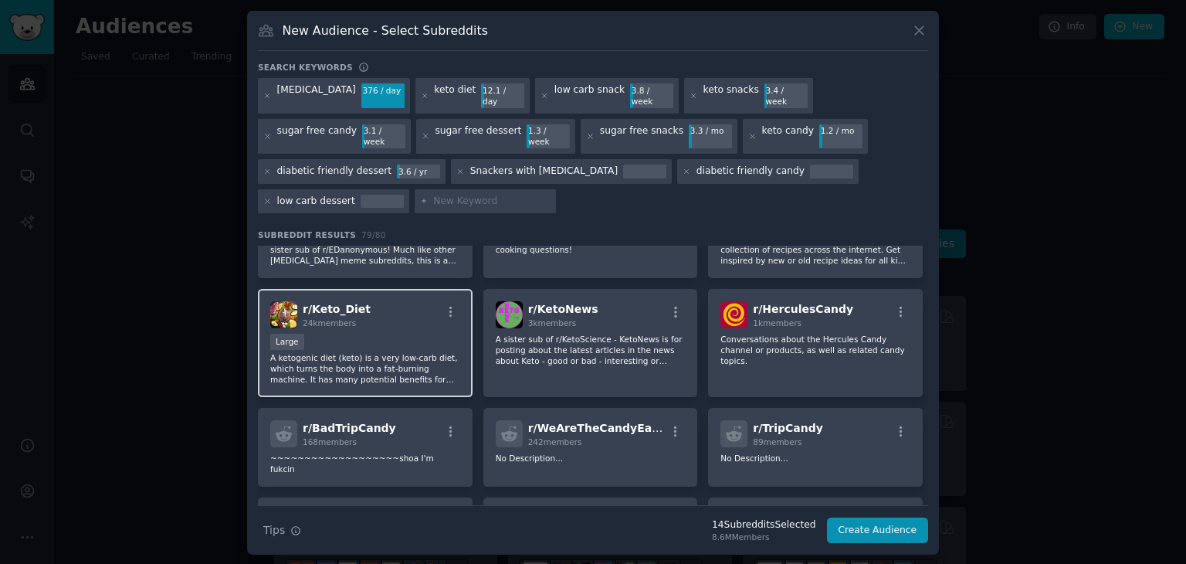
click at [428, 352] on p "A ketogenic diet (keto) is a very low-carb diet, which turns the body into a fa…" at bounding box center [365, 368] width 190 height 32
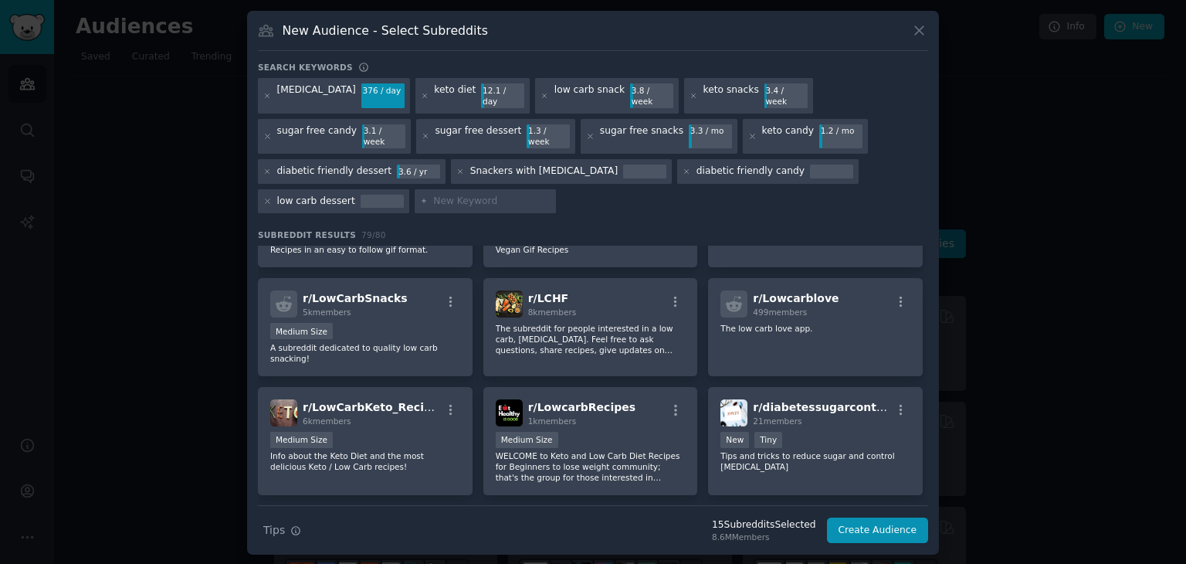
scroll to position [2739, 0]
click at [388, 431] on div "Medium Size" at bounding box center [365, 440] width 190 height 19
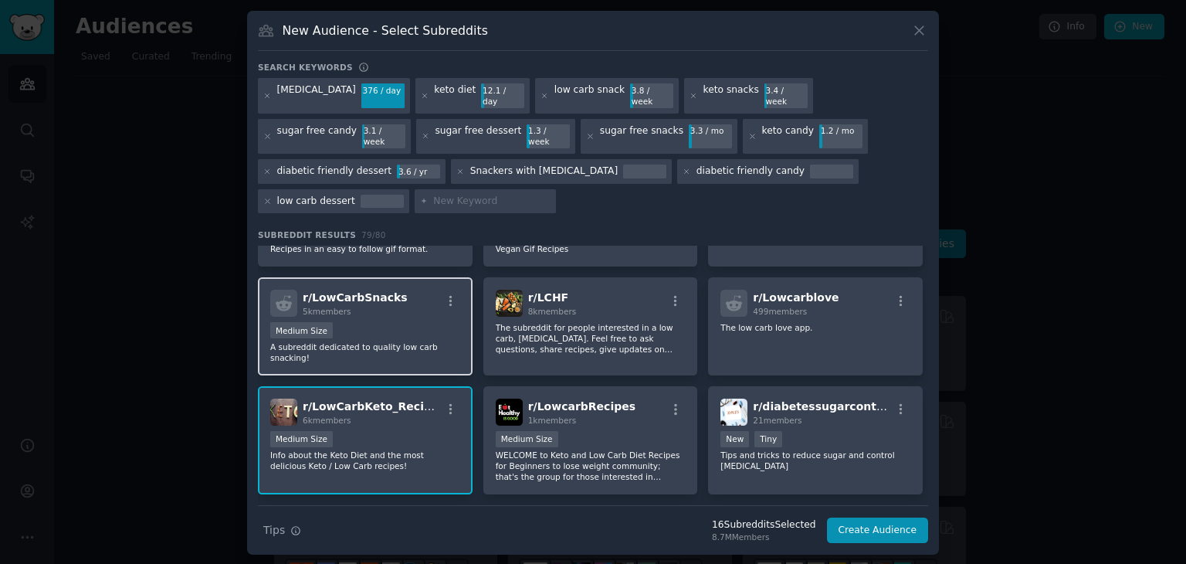
click at [398, 322] on div "Medium Size" at bounding box center [365, 331] width 190 height 19
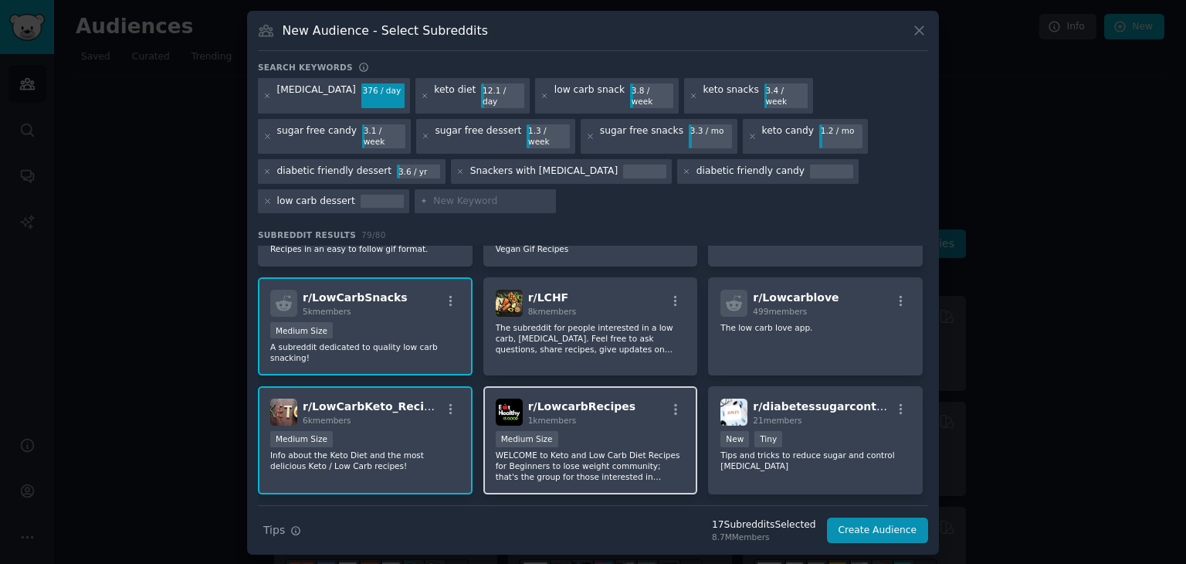
click at [593, 449] on p "WELCOME to Keto and Low Carb Diet Recipes for Beginners to lose weight communit…" at bounding box center [591, 465] width 190 height 32
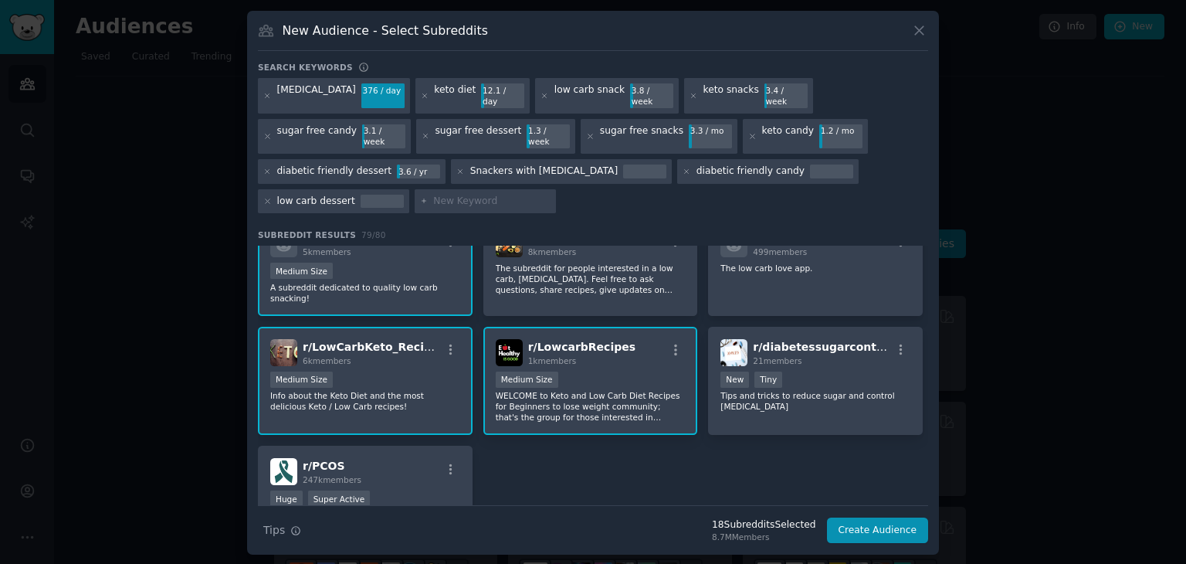
scroll to position [2801, 0]
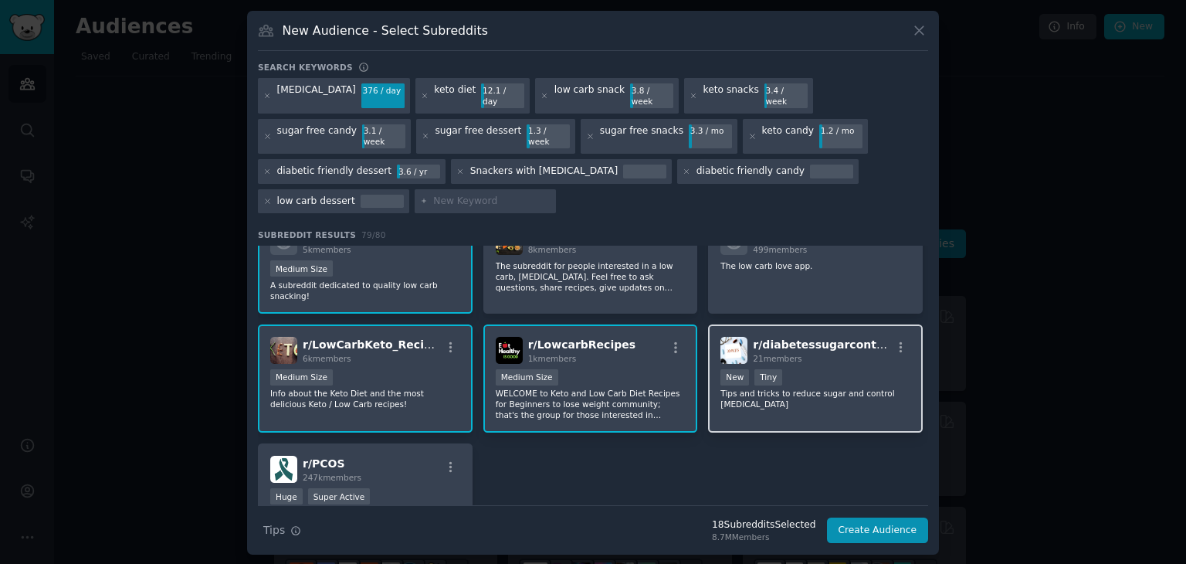
click at [845, 388] on p "Tips and tricks to reduce sugar and control [MEDICAL_DATA]" at bounding box center [815, 399] width 190 height 22
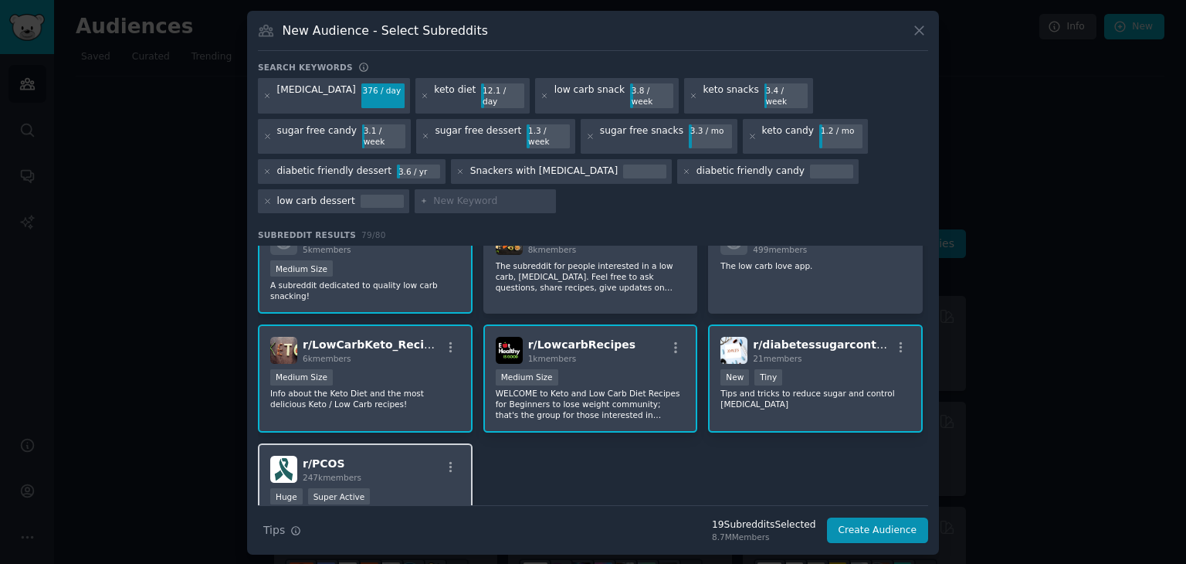
scroll to position [2866, 0]
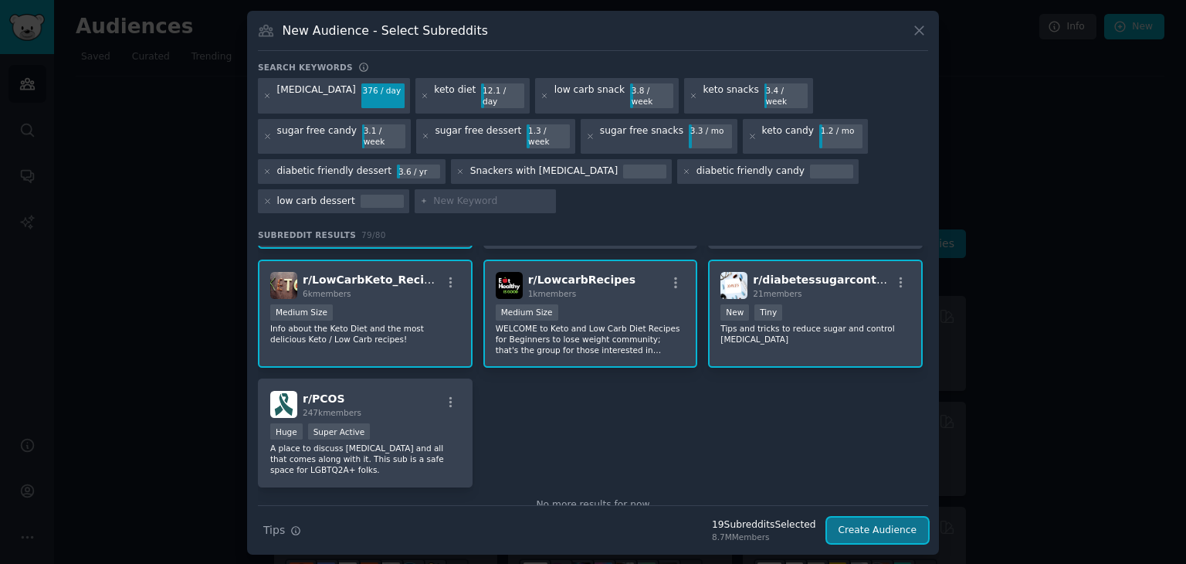
click at [879, 517] on button "Create Audience" at bounding box center [878, 530] width 102 height 26
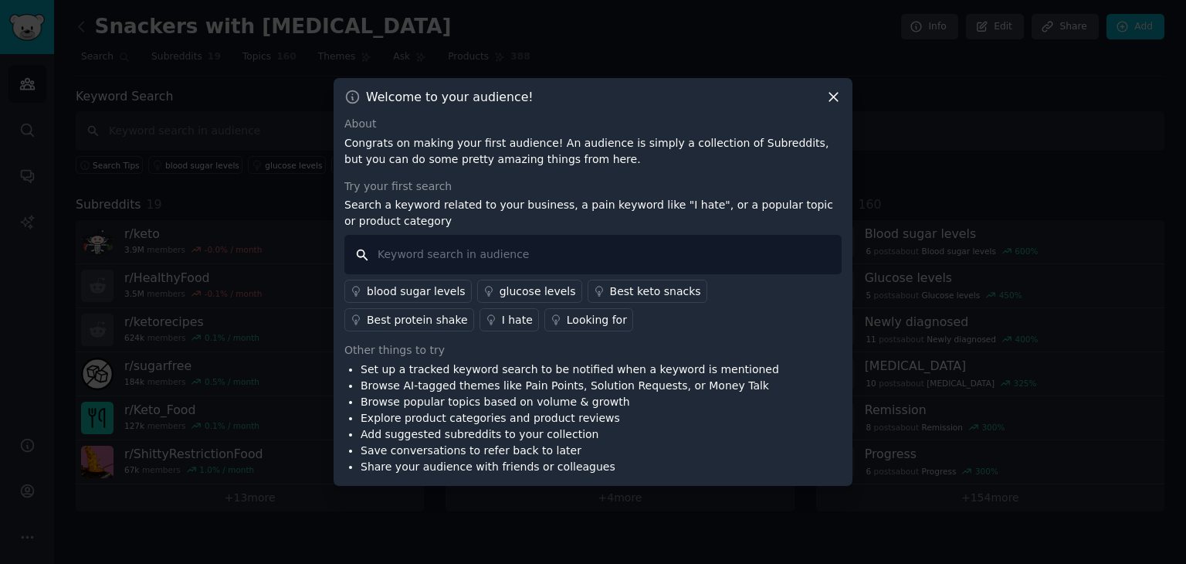
click at [562, 253] on input "text" at bounding box center [592, 254] width 497 height 39
type input "i"
type input "diabetic friendly snacks"
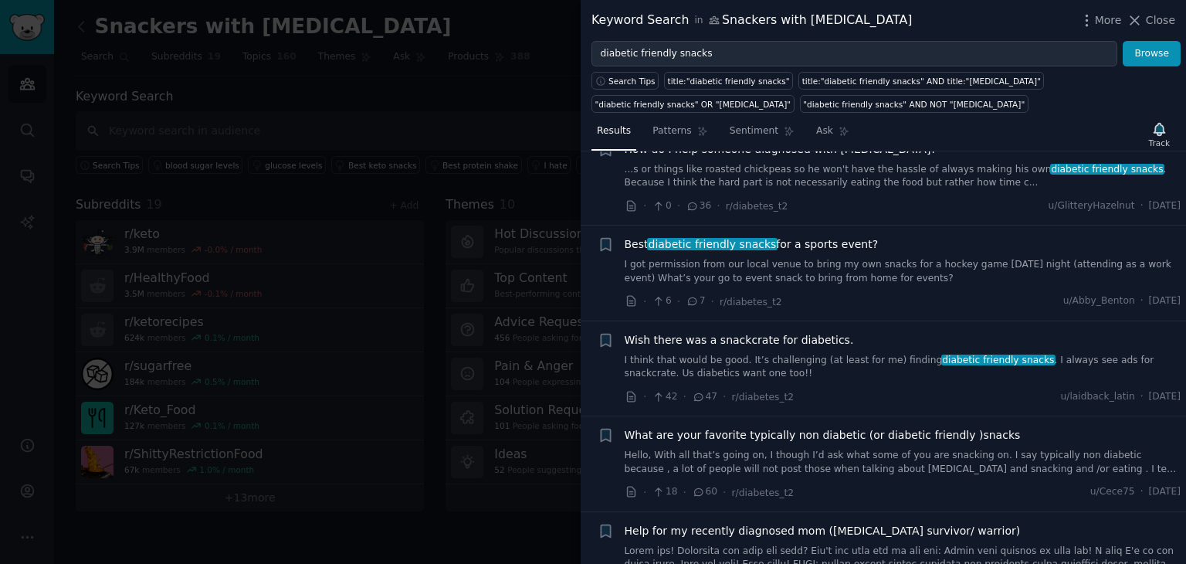
scroll to position [1501, 0]
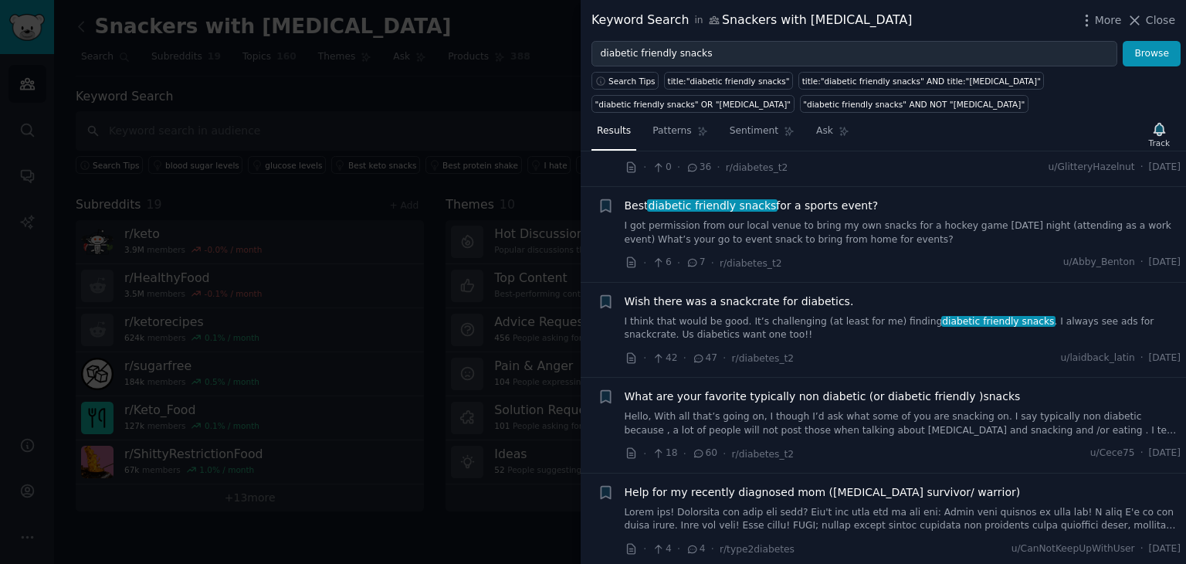
click at [750, 388] on span "What are your favorite typically non diabetic (or diabetic friendly )snacks" at bounding box center [823, 396] width 396 height 16
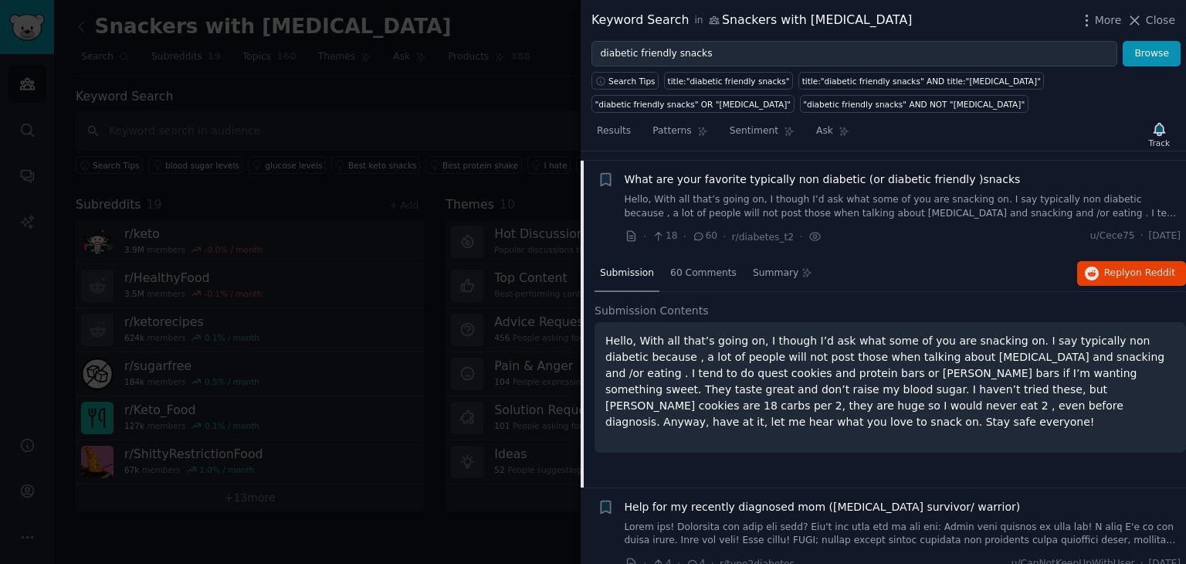
scroll to position [1724, 0]
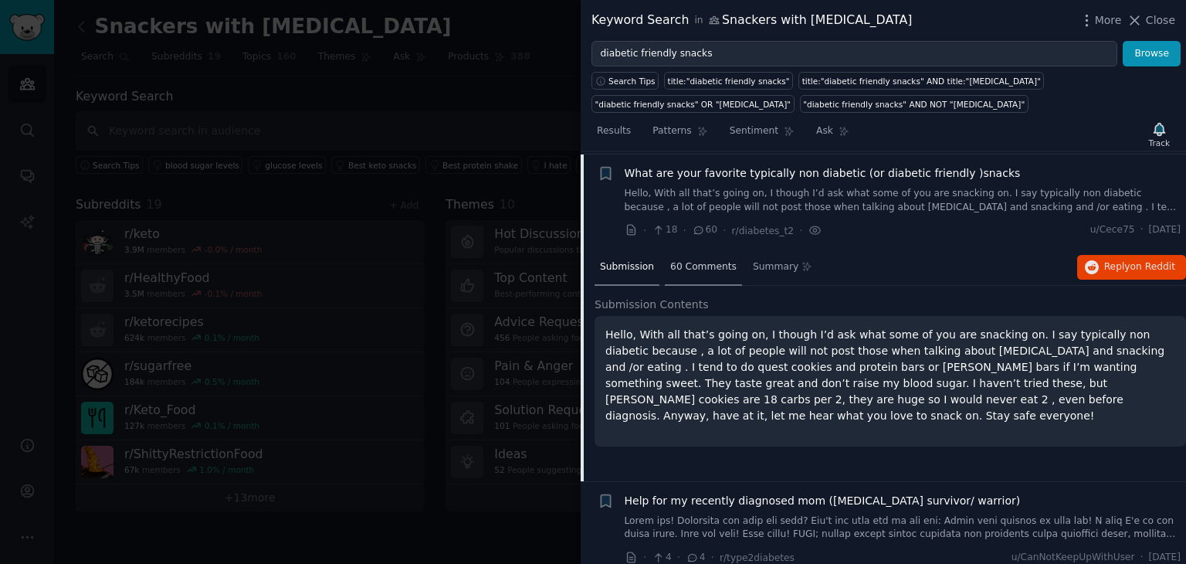
click at [704, 270] on div "60 Comments" at bounding box center [703, 267] width 77 height 37
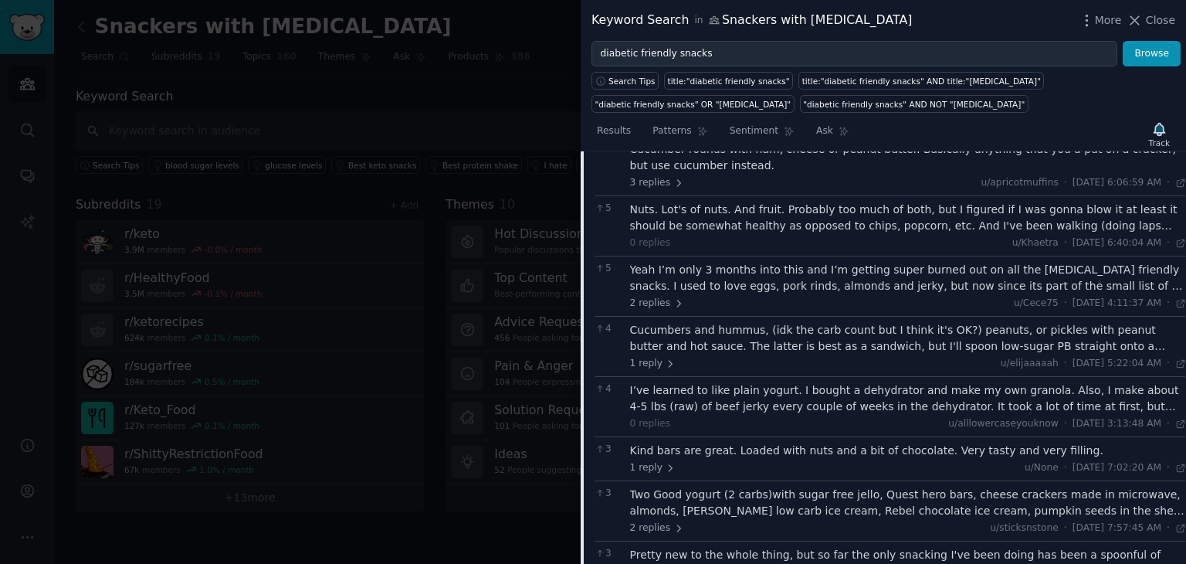
scroll to position [1973, 0]
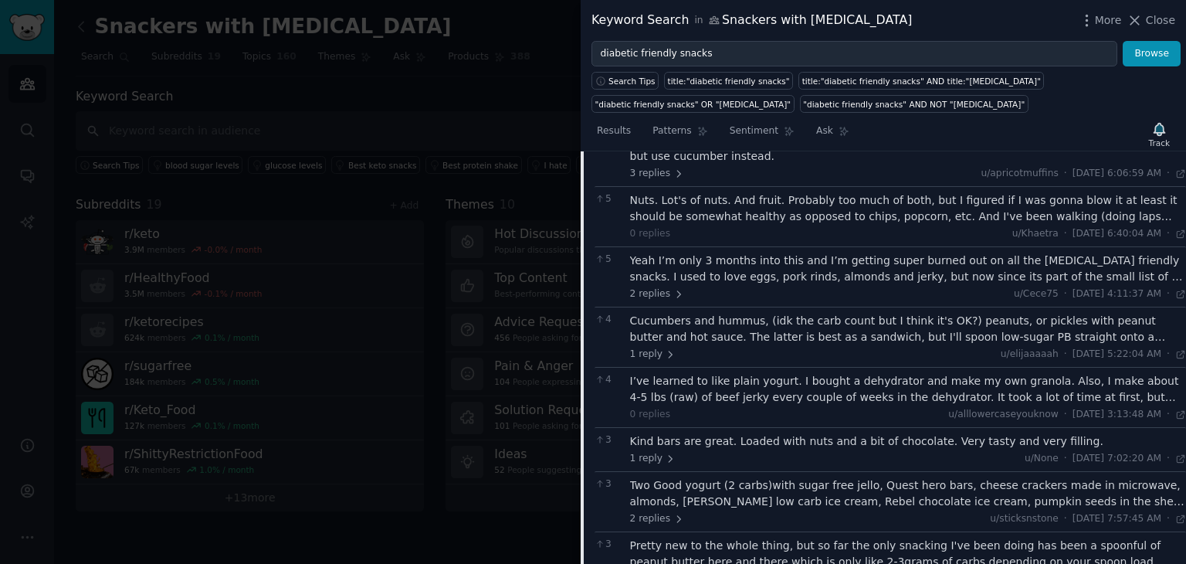
click at [741, 269] on div "Yeah I’m only 3 months into this and I’m getting super burned out on all the [M…" at bounding box center [908, 268] width 557 height 32
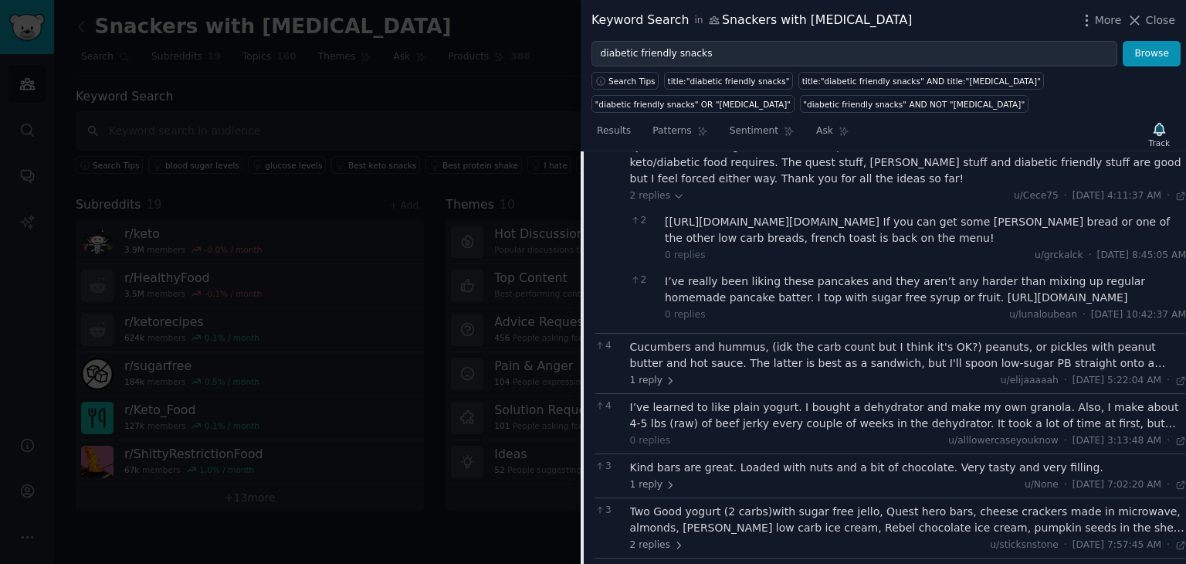
scroll to position [2153, 0]
click at [736, 398] on div "I’ve learned to like plain yogurt. I bought a dehydrator and make my own granol…" at bounding box center [908, 414] width 557 height 32
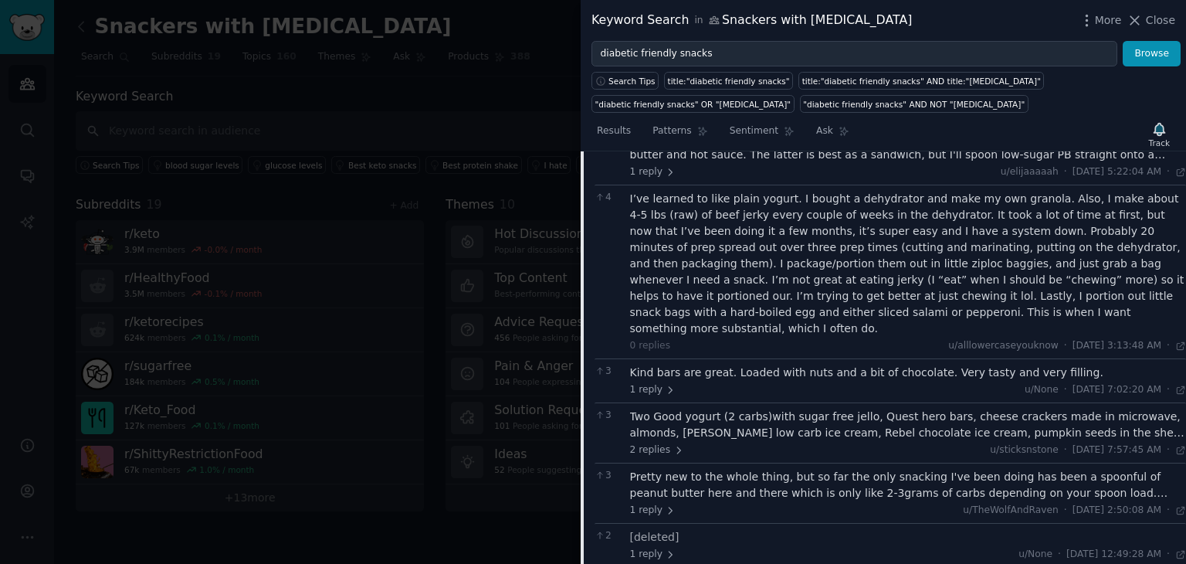
scroll to position [2362, 0]
click at [650, 381] on span "1 reply" at bounding box center [653, 388] width 46 height 14
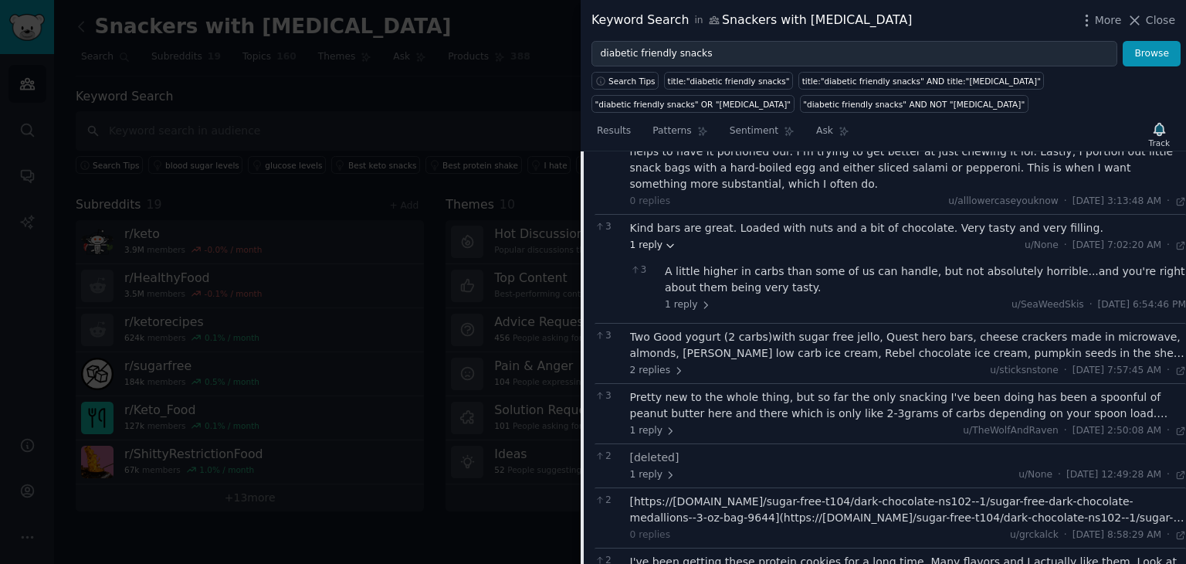
scroll to position [2517, 0]
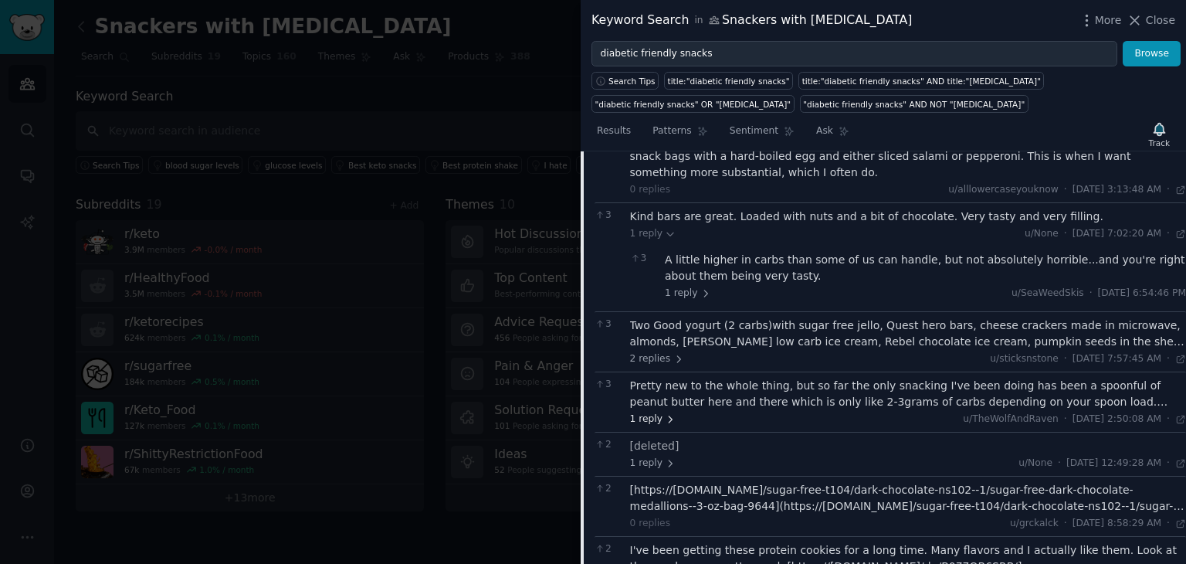
click at [655, 412] on span "1 reply" at bounding box center [653, 419] width 46 height 14
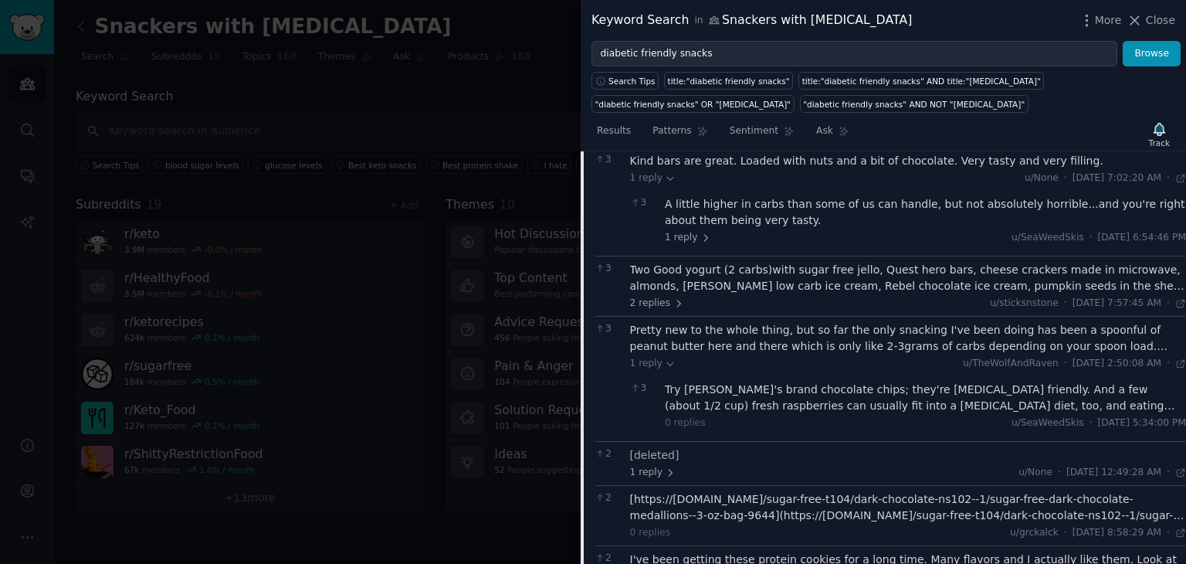
scroll to position [2574, 0]
click at [665, 466] on icon at bounding box center [670, 471] width 11 height 11
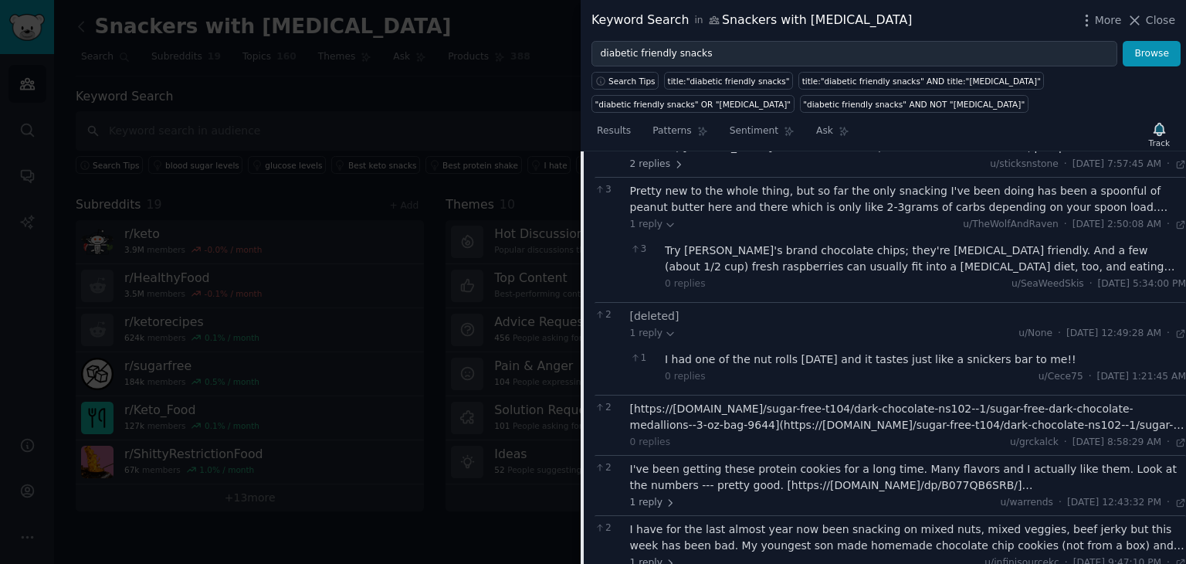
scroll to position [2712, 0]
click at [760, 400] on div "[https://[DOMAIN_NAME]/sugar-free-t104/dark-chocolate-ns102--1/sugar-free-dark-…" at bounding box center [908, 416] width 557 height 32
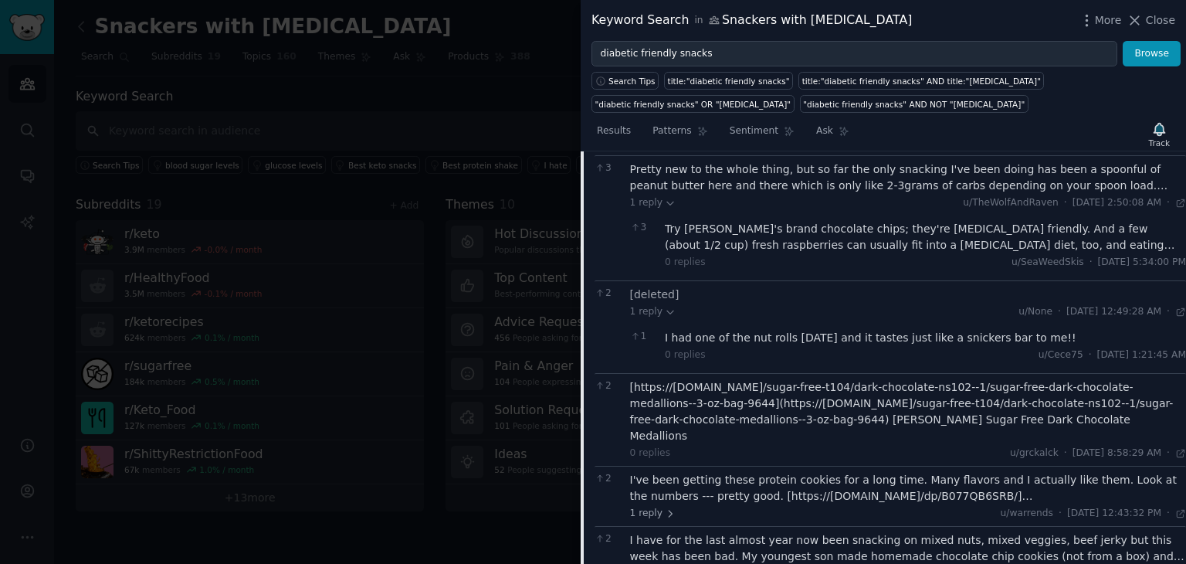
scroll to position [2734, 0]
click at [804, 471] on div "I've been getting these protein cookies for a long time. Many flavors and I act…" at bounding box center [908, 487] width 557 height 32
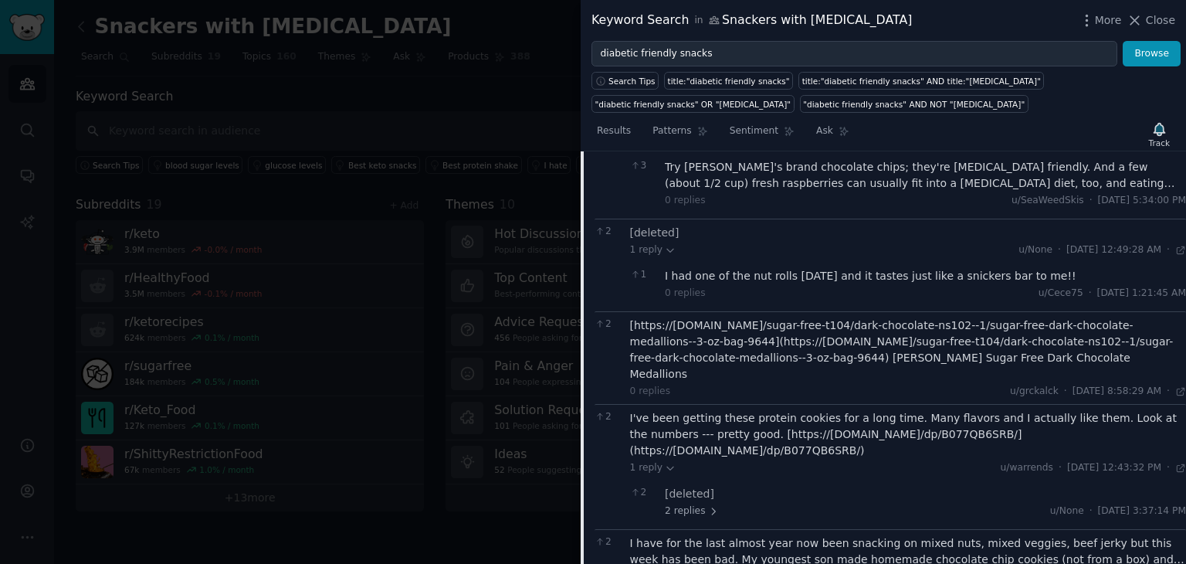
scroll to position [2795, 0]
click at [694, 503] on span "2 replies" at bounding box center [692, 510] width 54 height 14
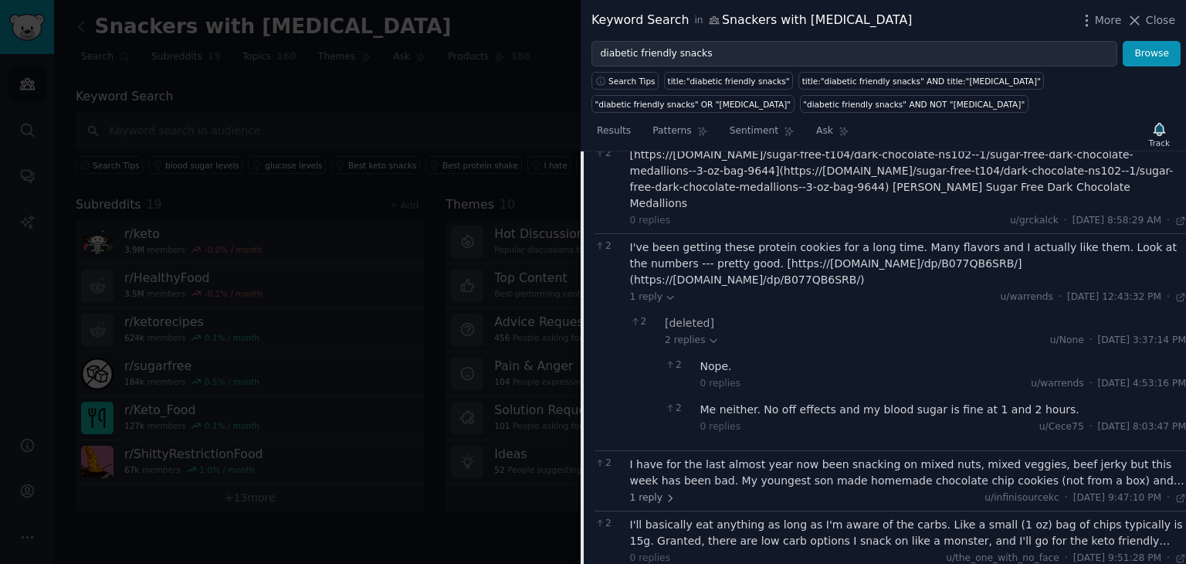
scroll to position [2966, 0]
click at [752, 455] on div "I have for the last almost year now been snacking on mixed nuts, mixed veggies,…" at bounding box center [908, 471] width 557 height 32
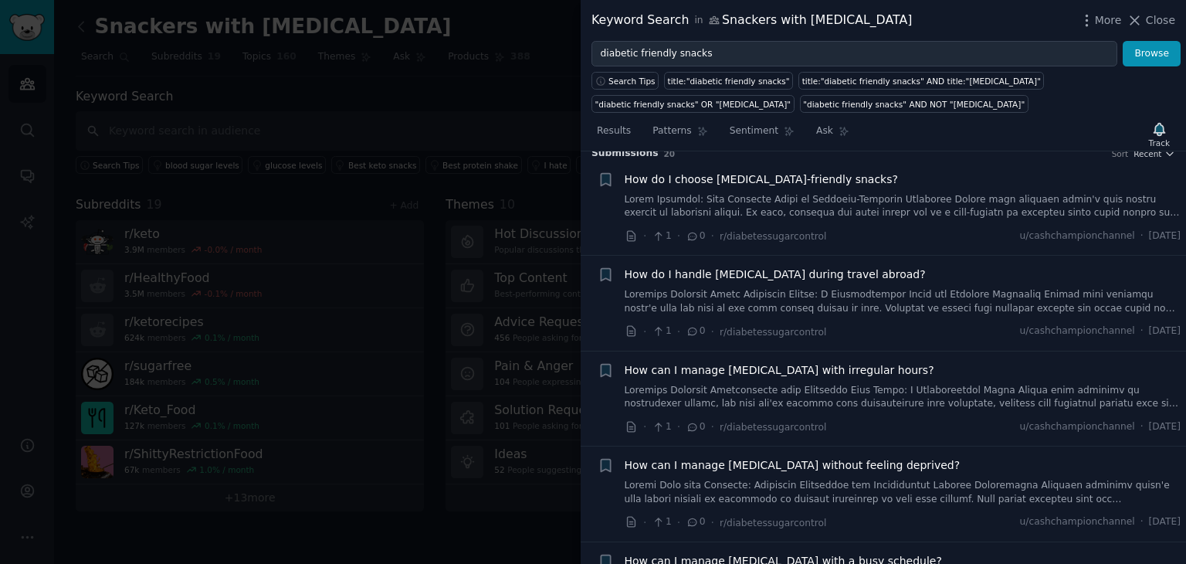
scroll to position [0, 0]
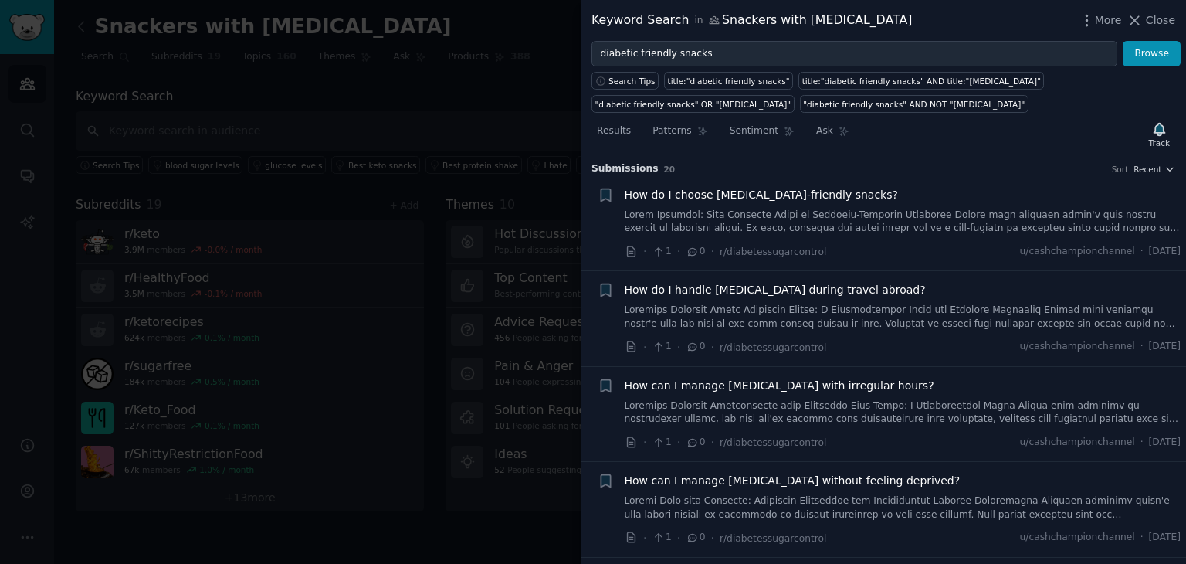
click at [825, 208] on link at bounding box center [903, 221] width 557 height 27
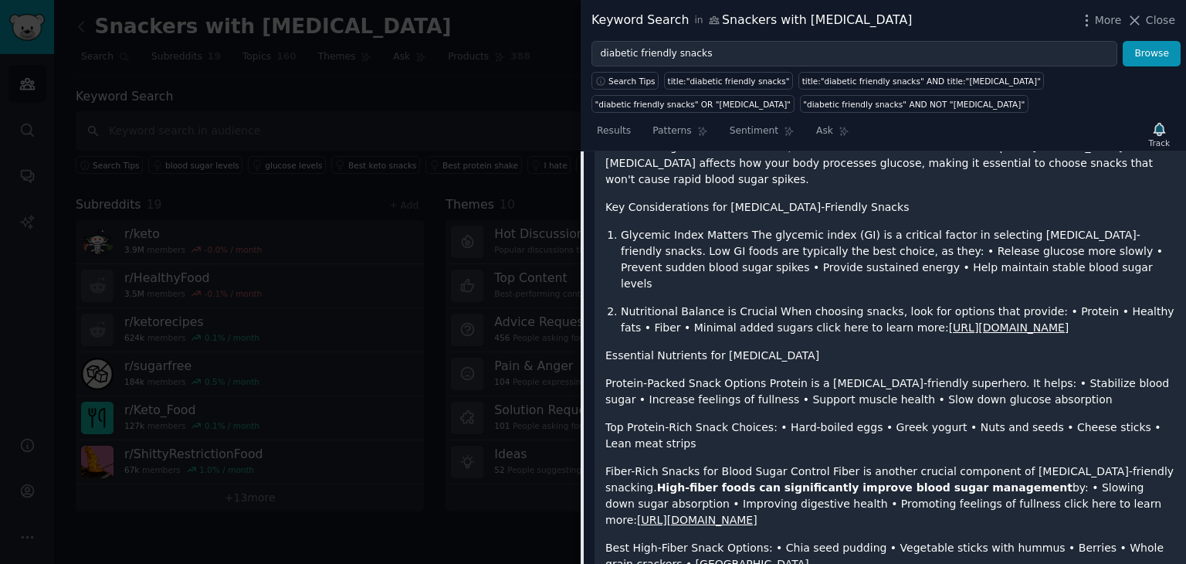
scroll to position [391, 0]
